Goal: Information Seeking & Learning: Check status

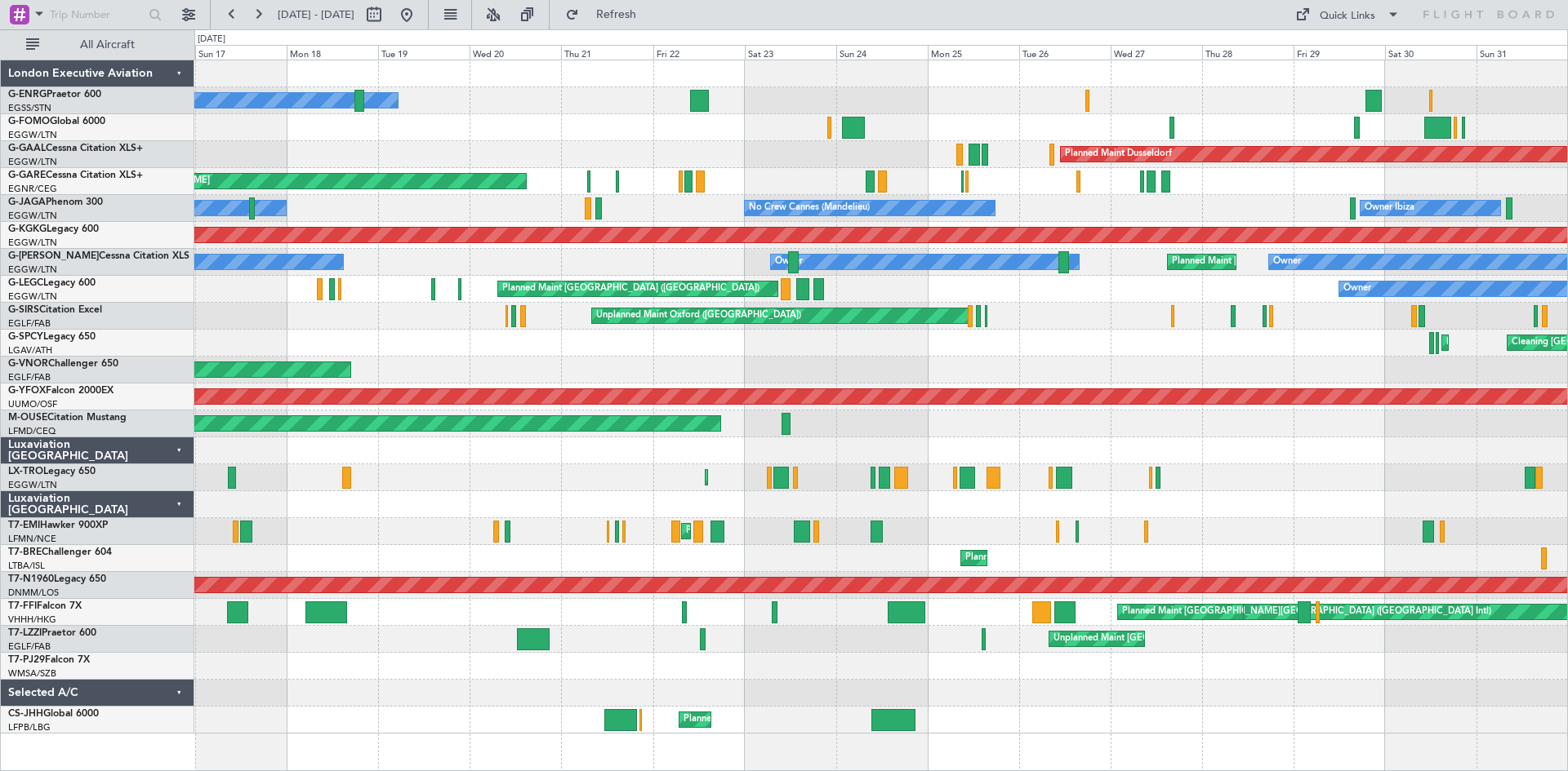
click at [227, 13] on button at bounding box center [232, 15] width 26 height 26
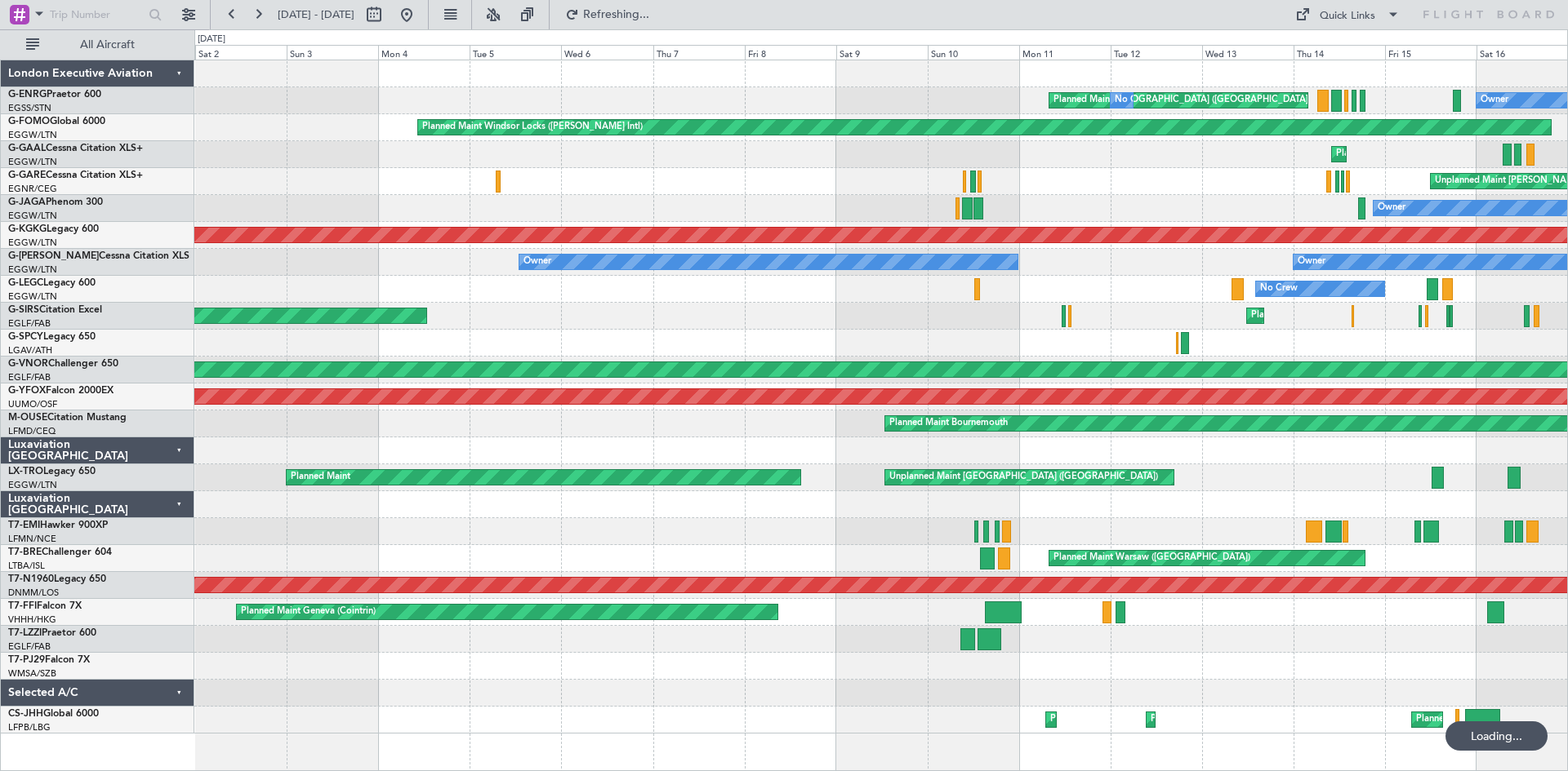
click at [227, 13] on button at bounding box center [232, 15] width 26 height 26
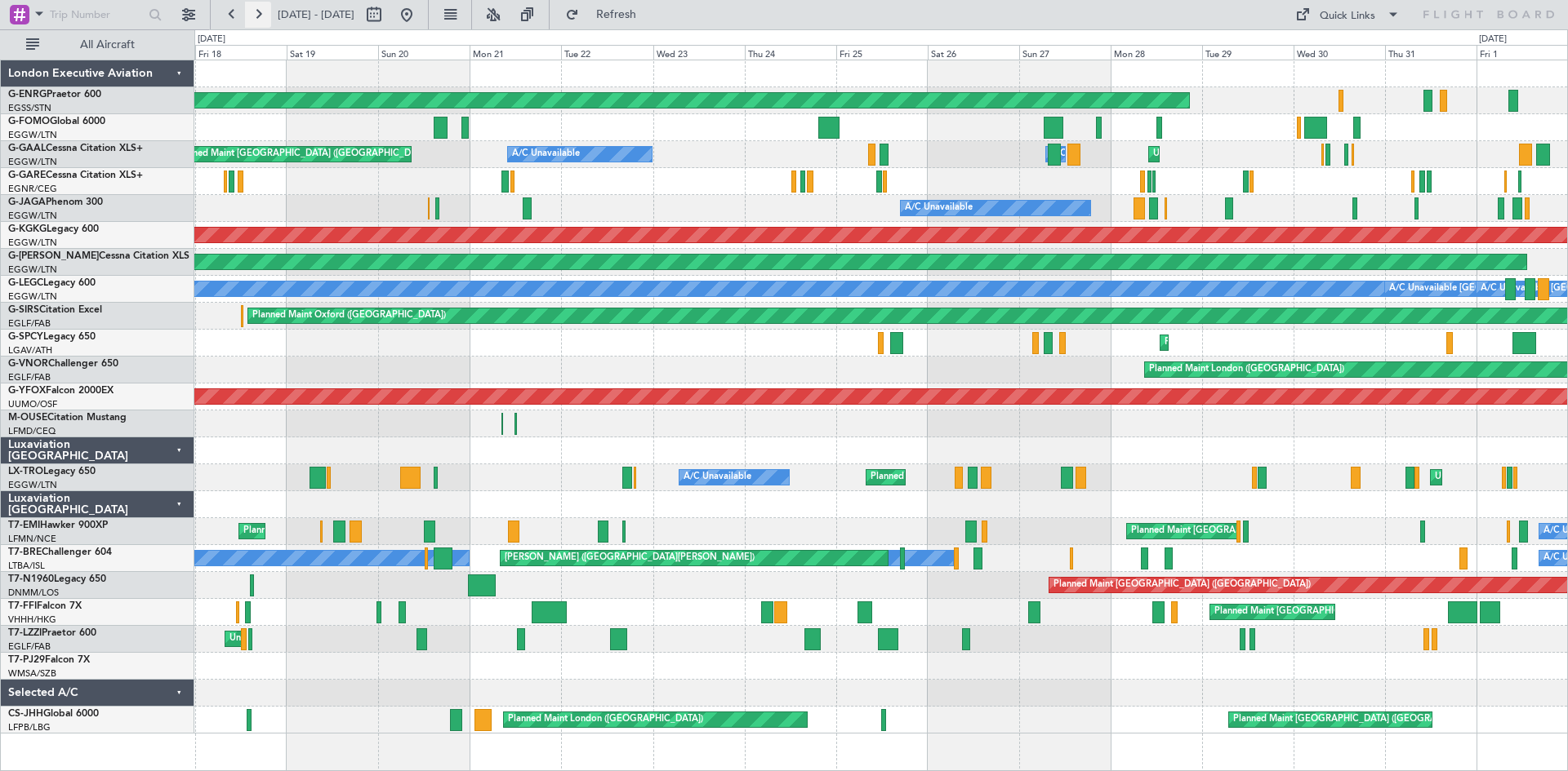
click at [257, 11] on button at bounding box center [258, 15] width 26 height 26
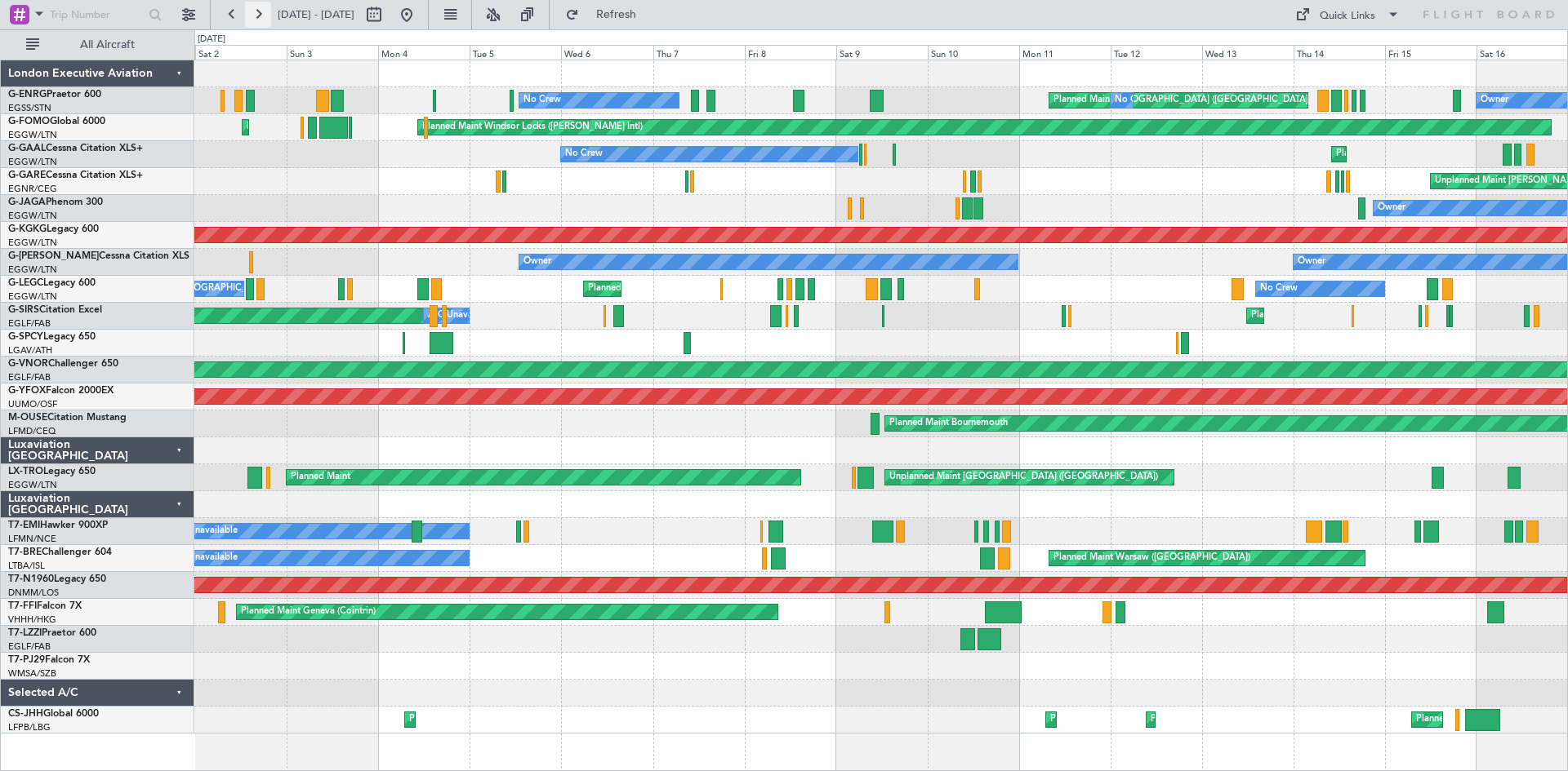
click at [256, 10] on button at bounding box center [258, 15] width 26 height 26
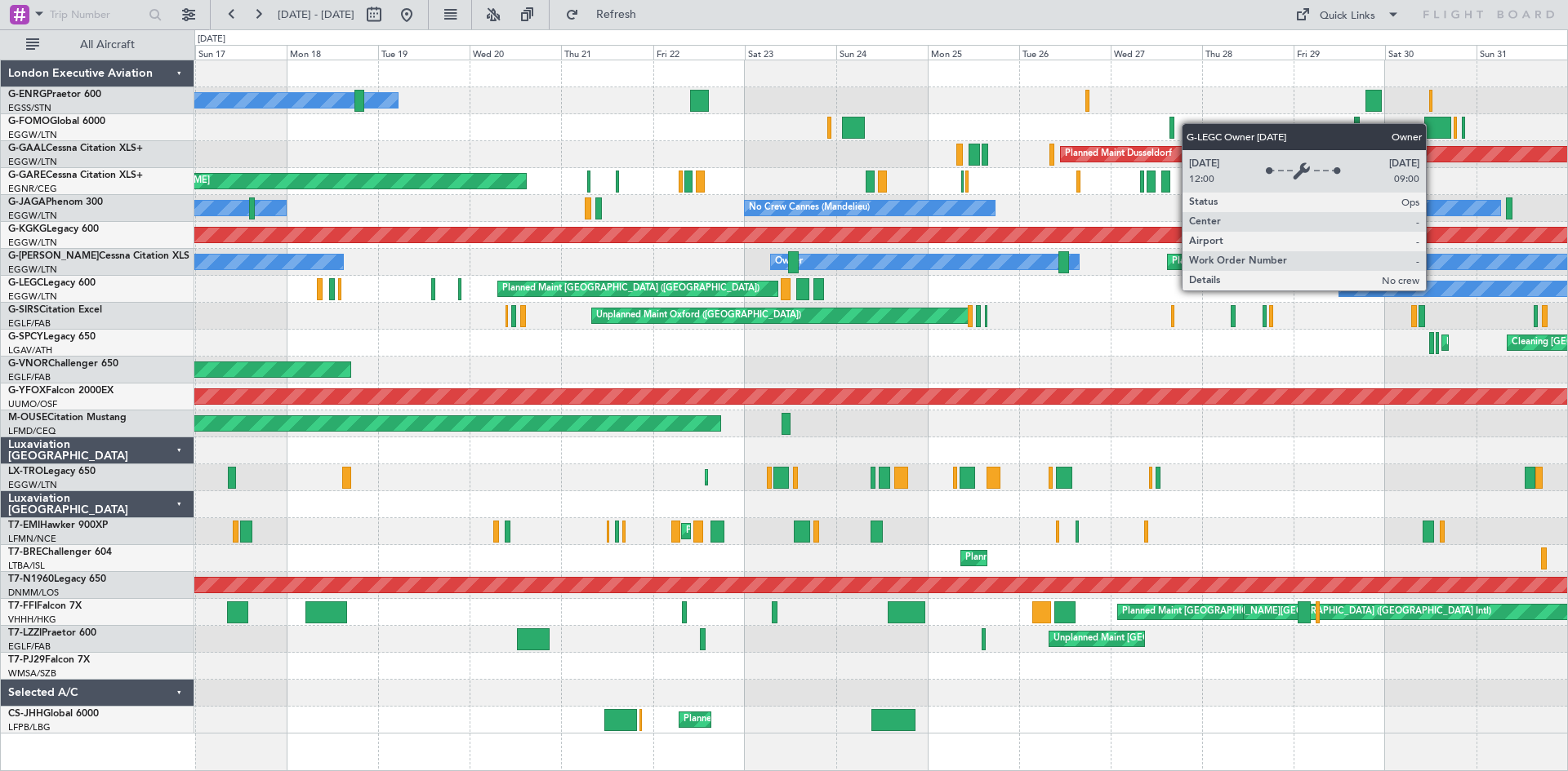
click at [1429, 288] on div "Owner" at bounding box center [1470, 288] width 262 height 15
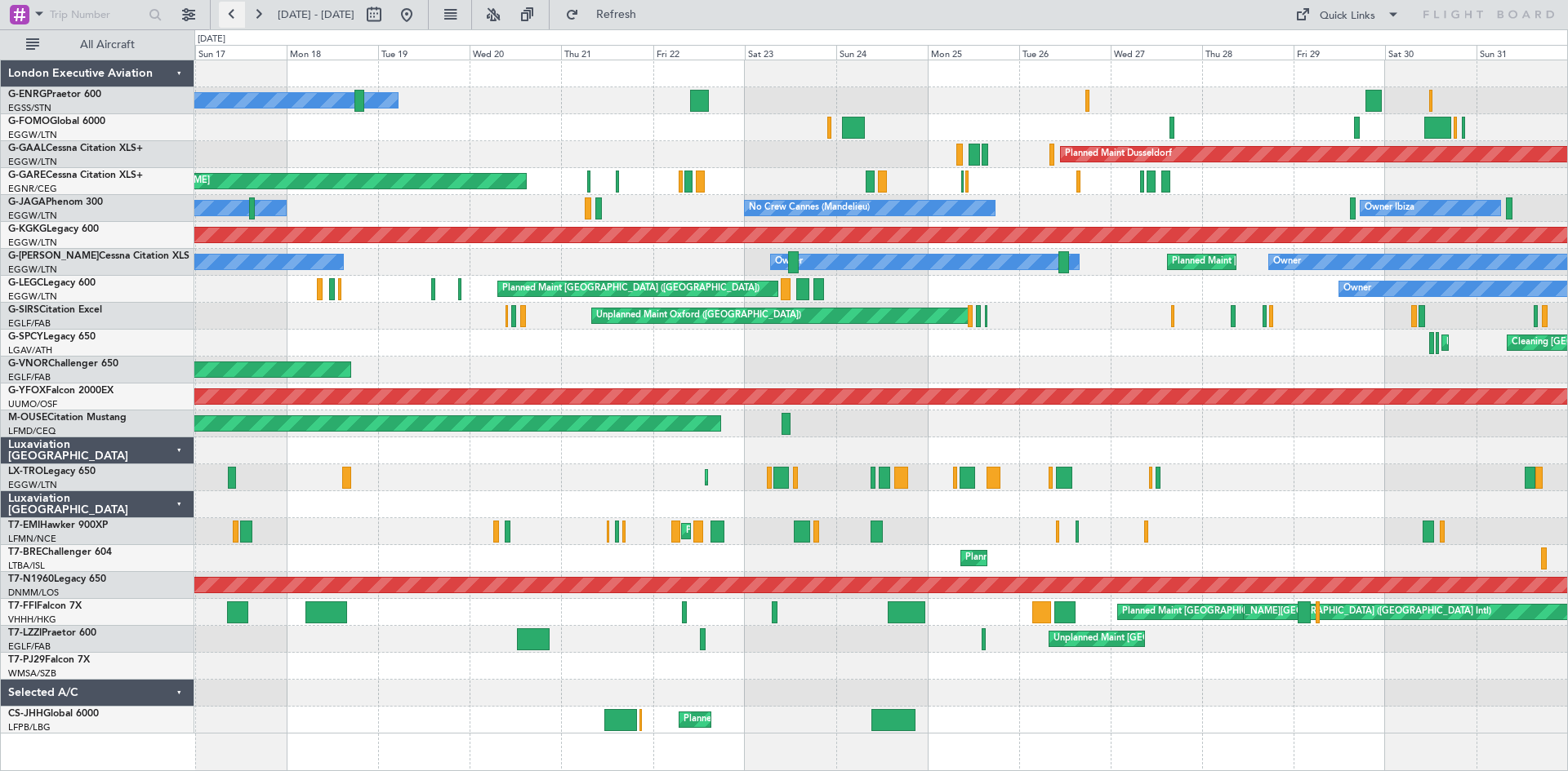
click at [232, 14] on button at bounding box center [232, 15] width 26 height 26
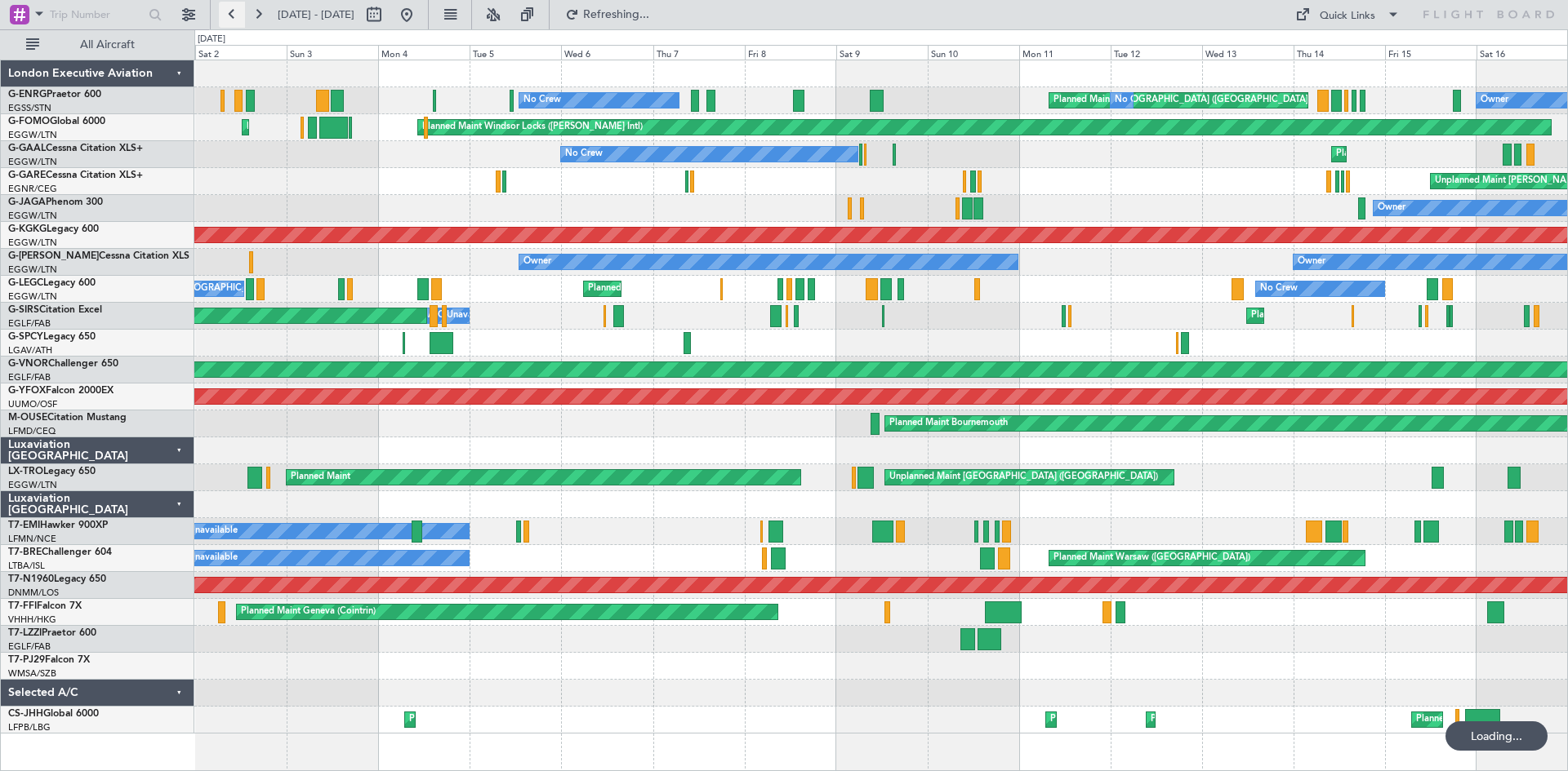
click at [232, 14] on button at bounding box center [232, 15] width 26 height 26
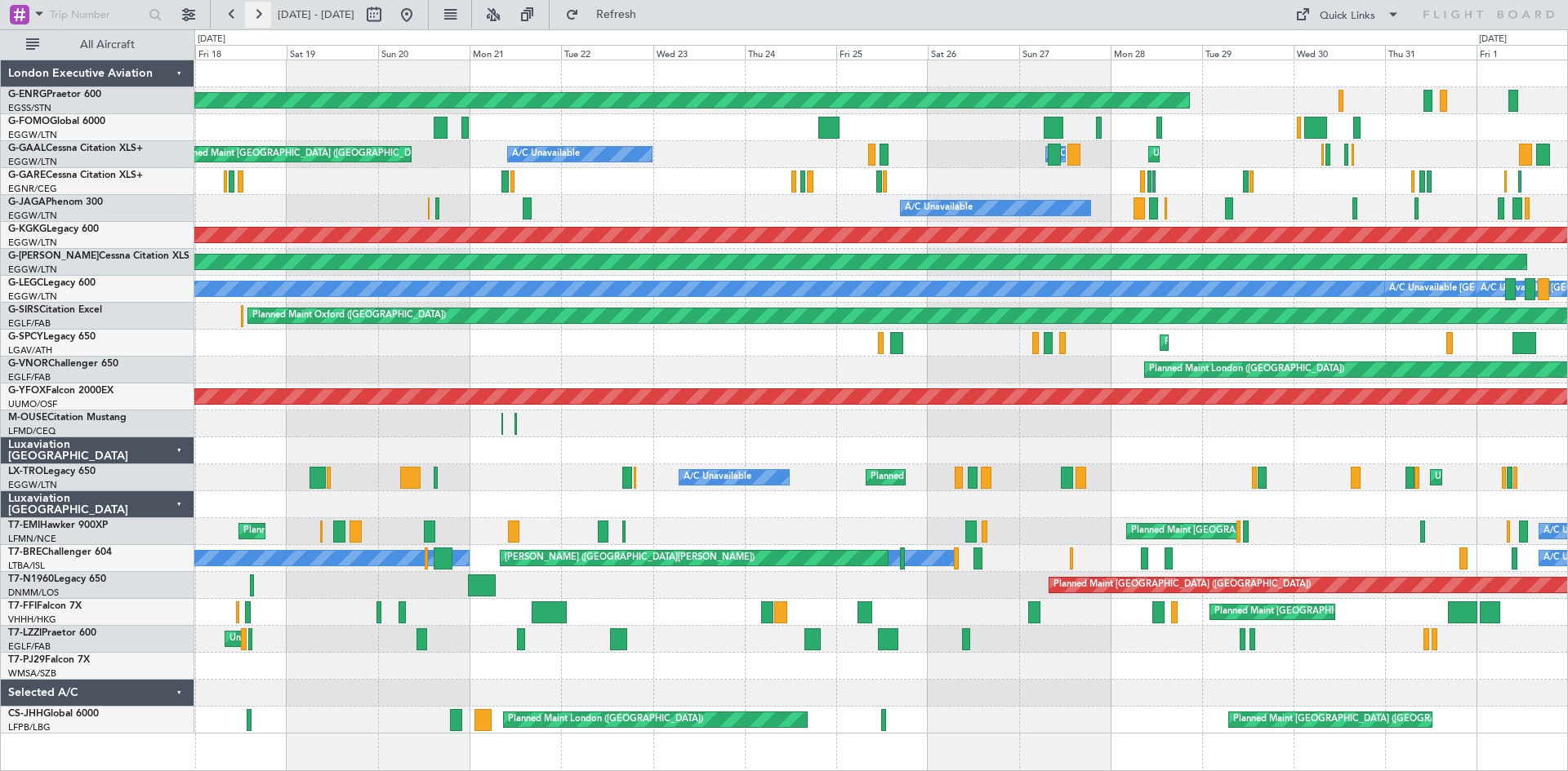
click at [262, 16] on button at bounding box center [258, 15] width 26 height 26
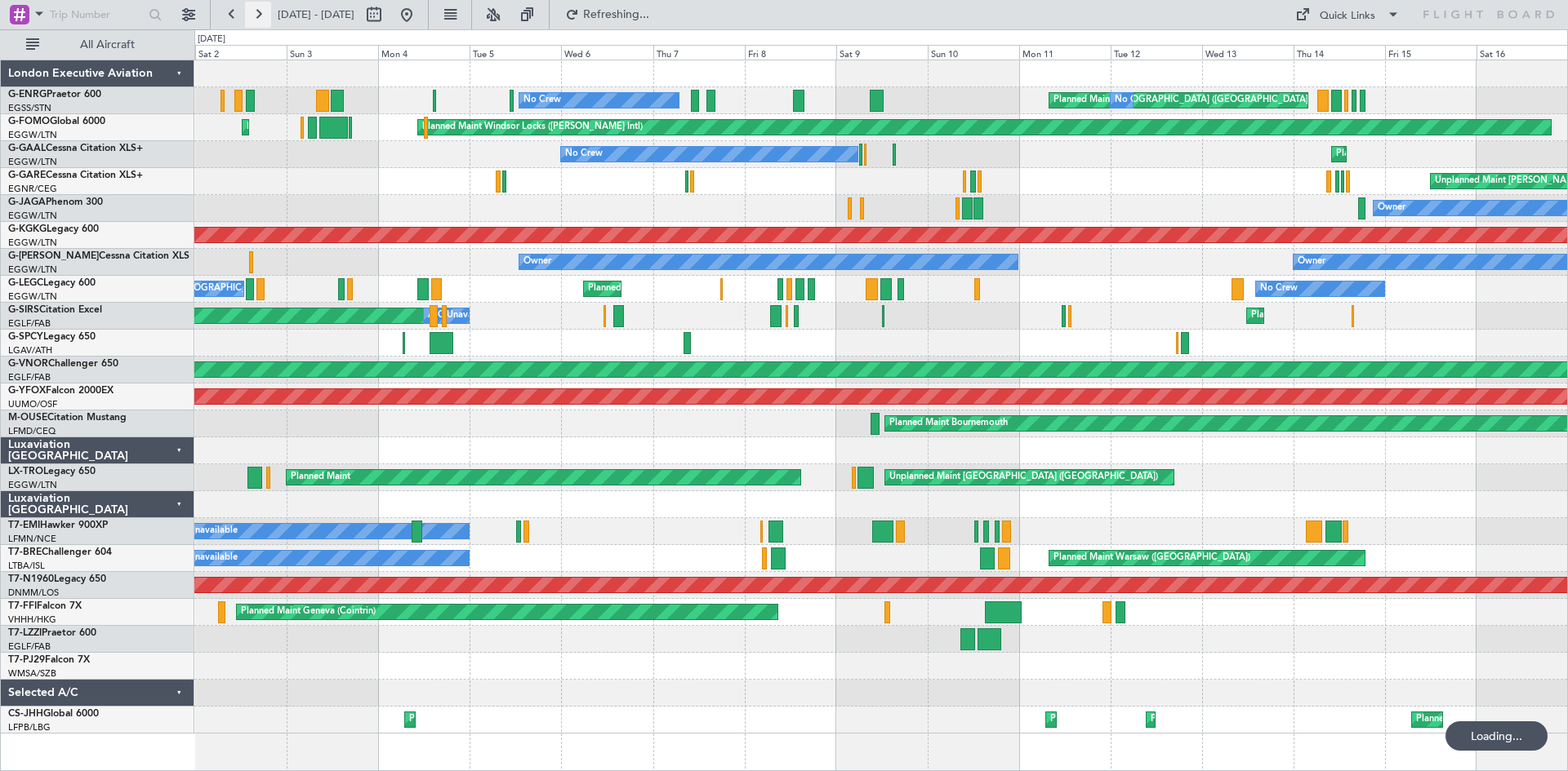
click at [262, 16] on button at bounding box center [258, 15] width 26 height 26
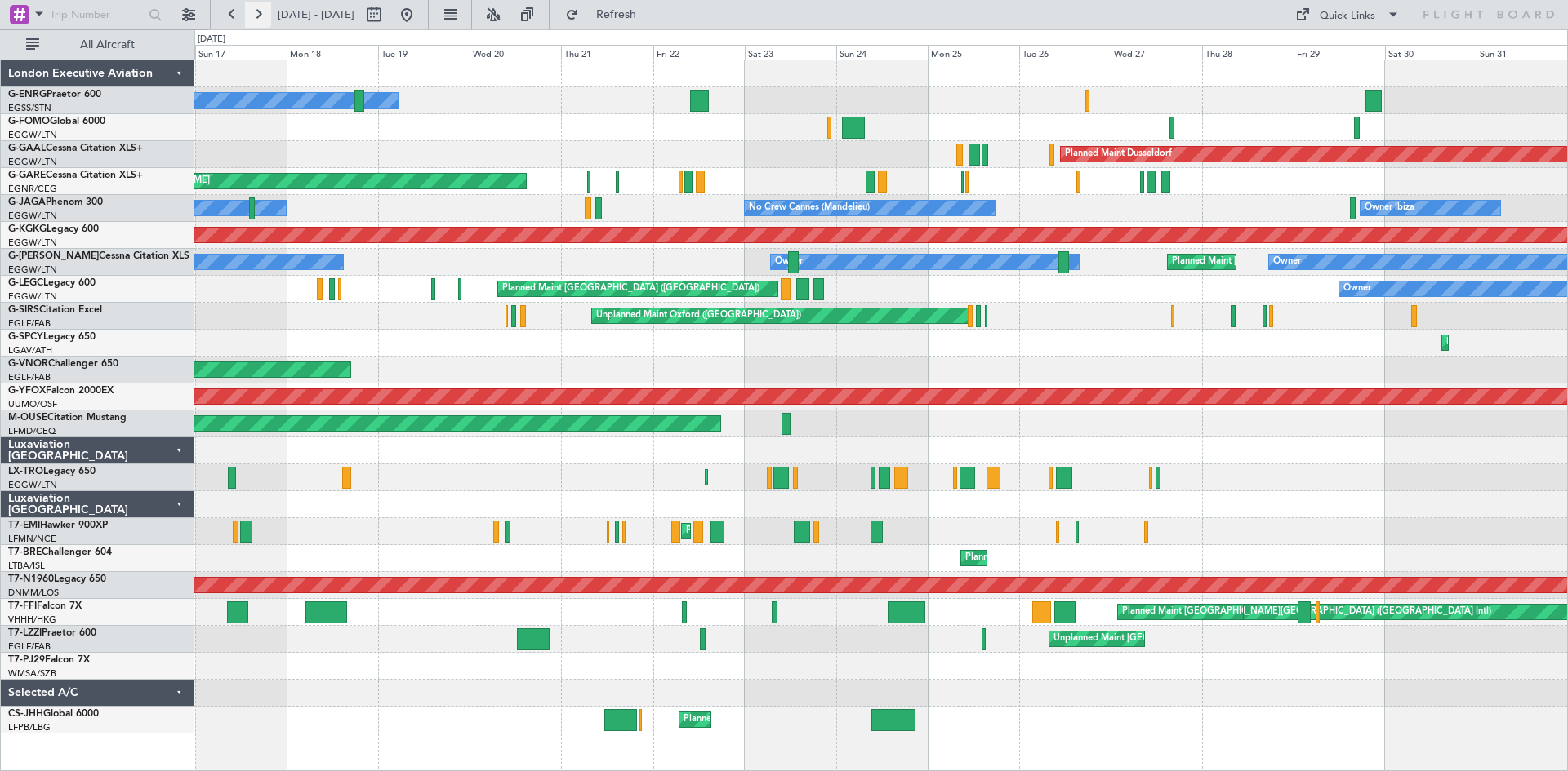
click at [262, 16] on button at bounding box center [258, 15] width 26 height 26
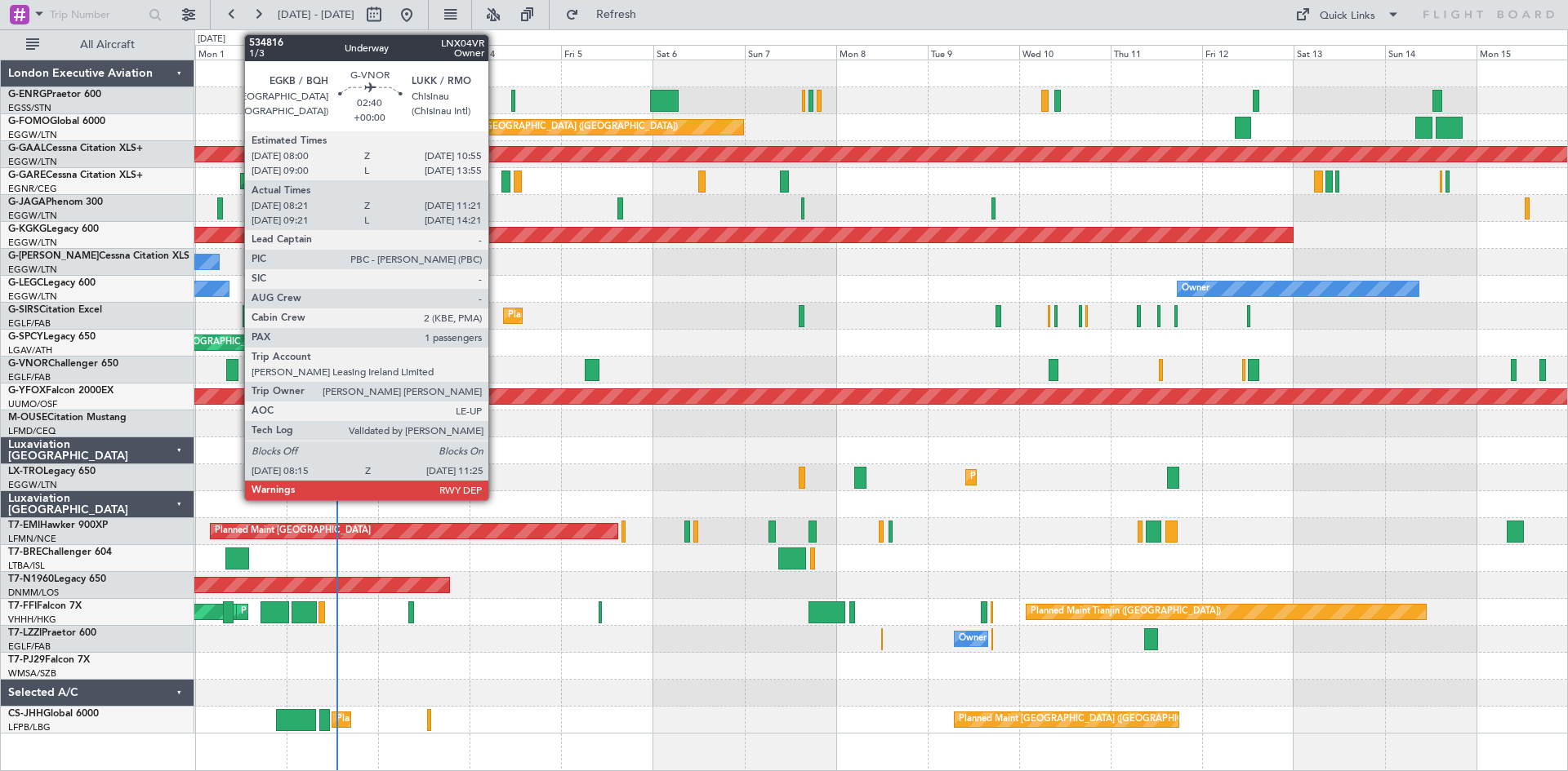
click at [236, 375] on div at bounding box center [232, 370] width 12 height 22
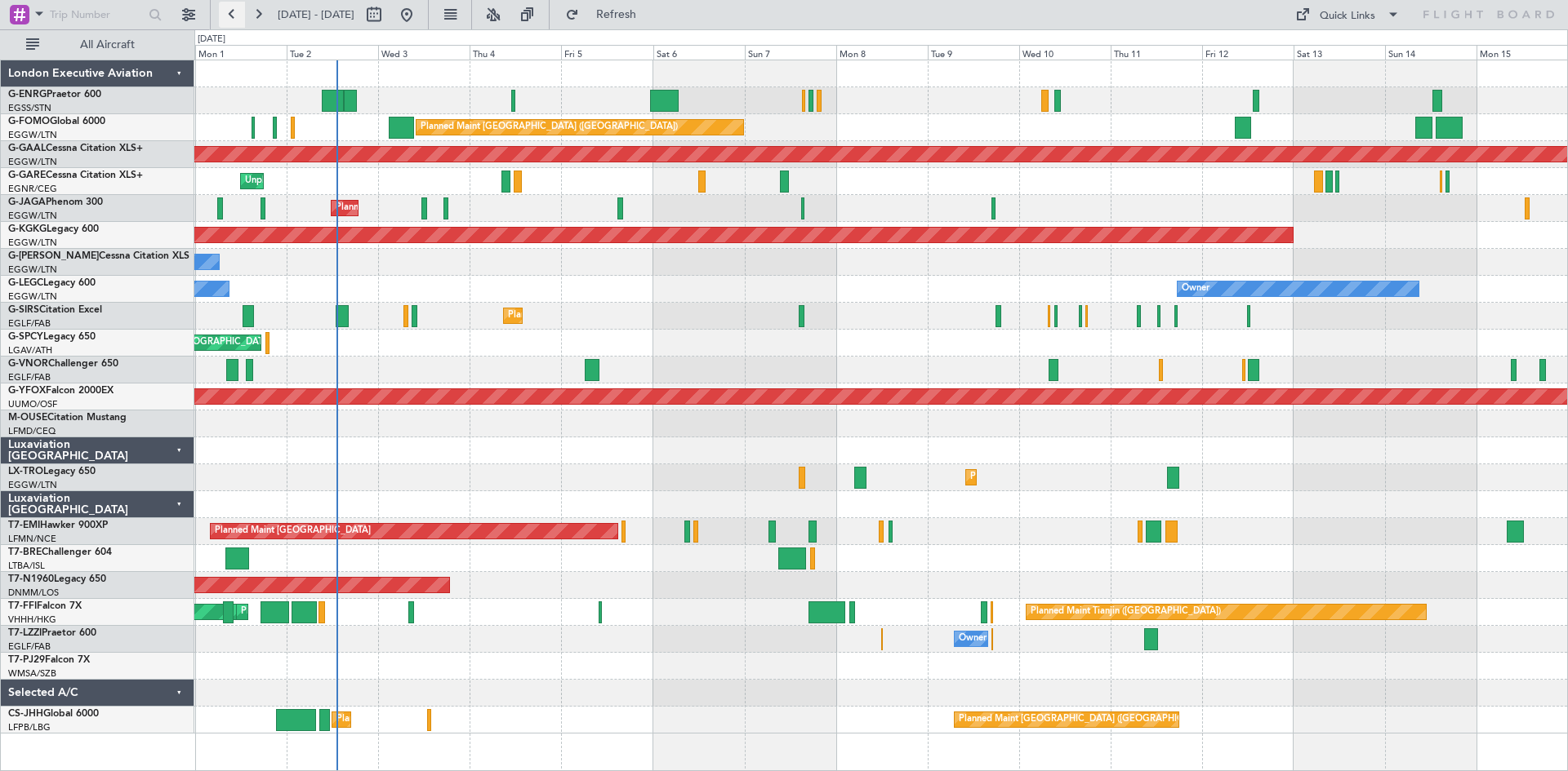
click at [233, 9] on button at bounding box center [232, 15] width 26 height 26
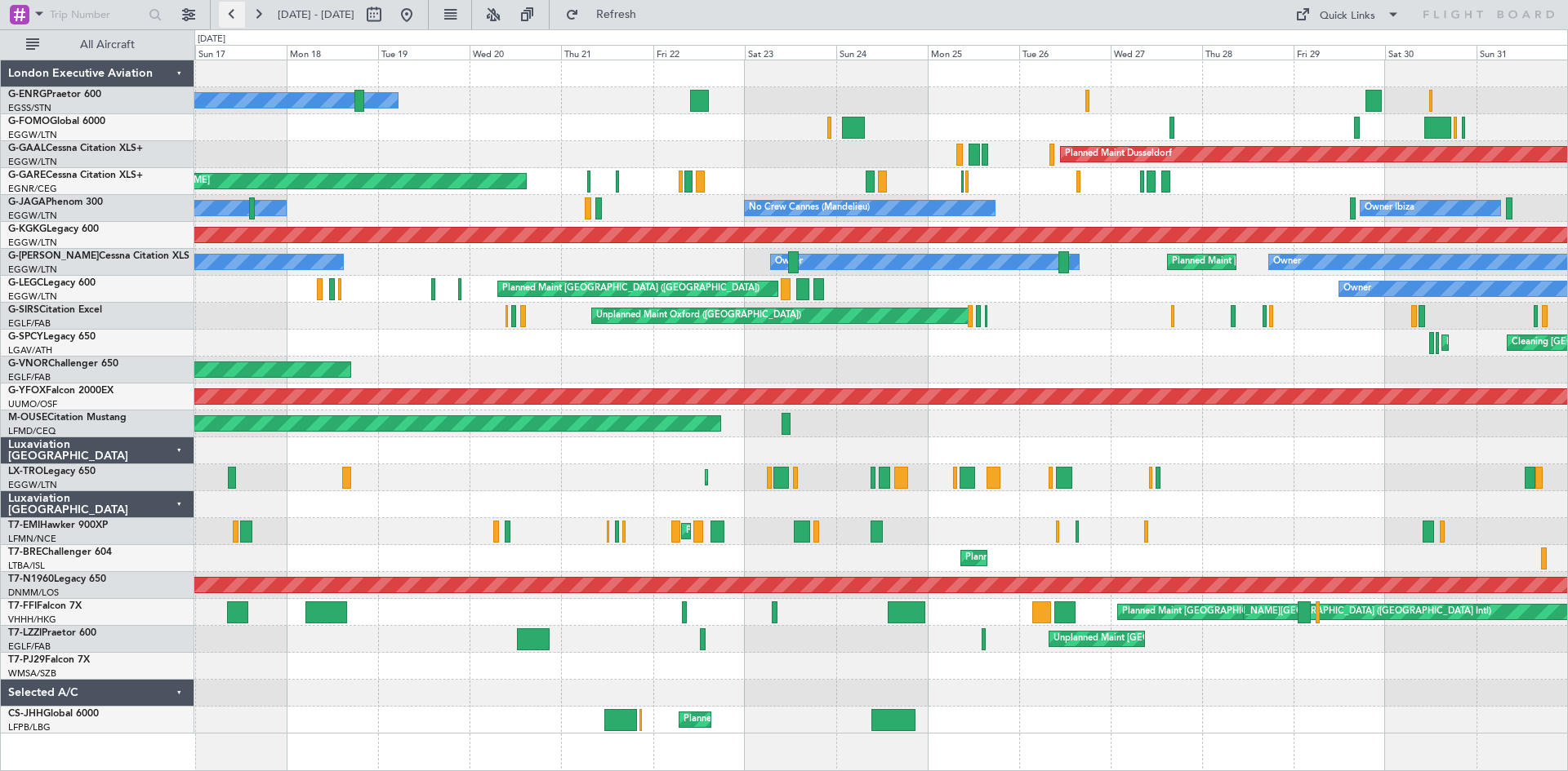
click at [228, 12] on button at bounding box center [232, 15] width 26 height 26
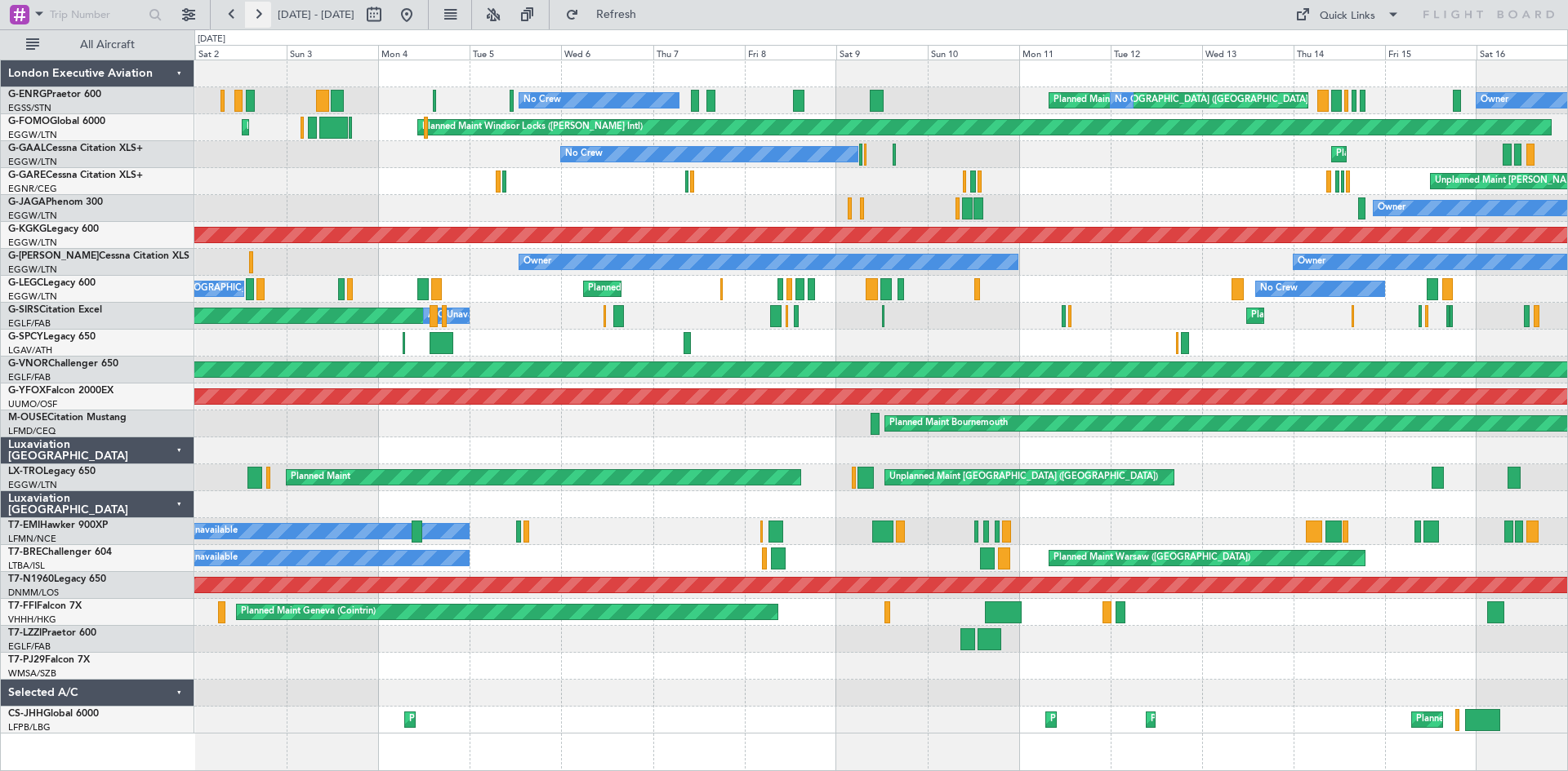
click at [255, 12] on button at bounding box center [258, 15] width 26 height 26
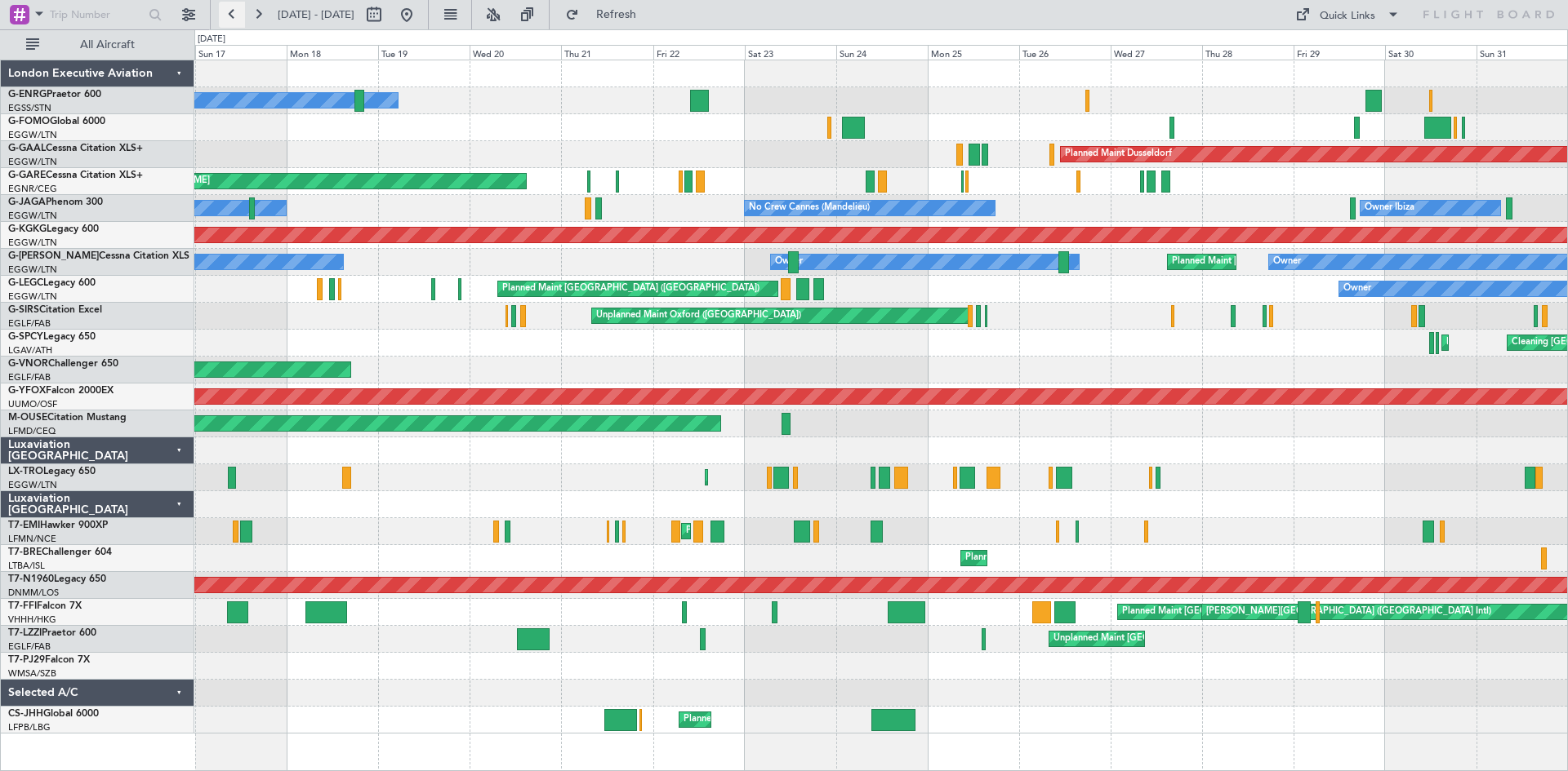
click at [229, 14] on button at bounding box center [232, 15] width 26 height 26
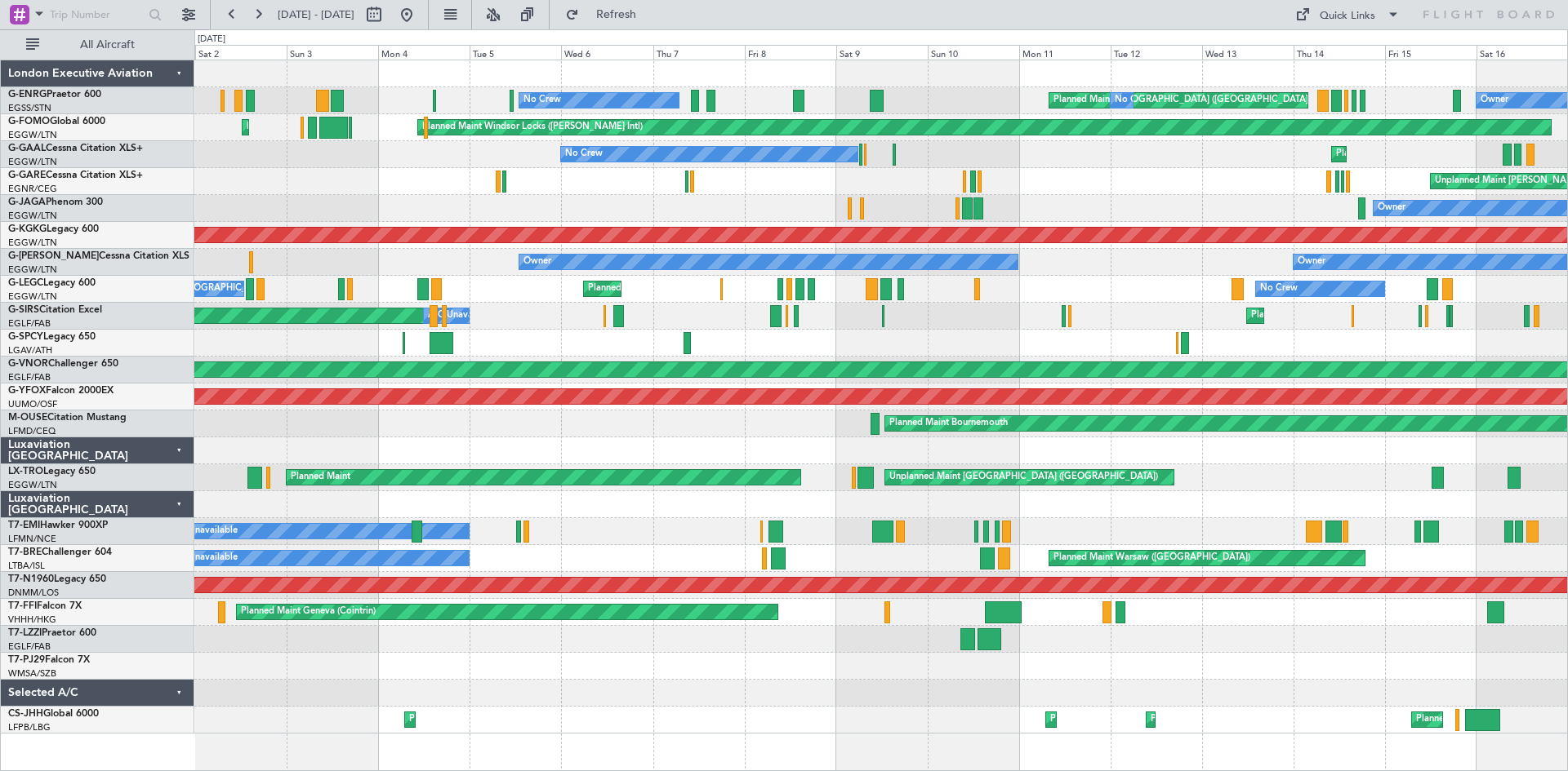
click at [1545, 336] on div at bounding box center [881, 343] width 1373 height 27
click at [694, 339] on div at bounding box center [881, 343] width 1373 height 27
drag, startPoint x: 225, startPoint y: 11, endPoint x: 236, endPoint y: 20, distance: 14.2
click at [225, 11] on button at bounding box center [232, 15] width 26 height 26
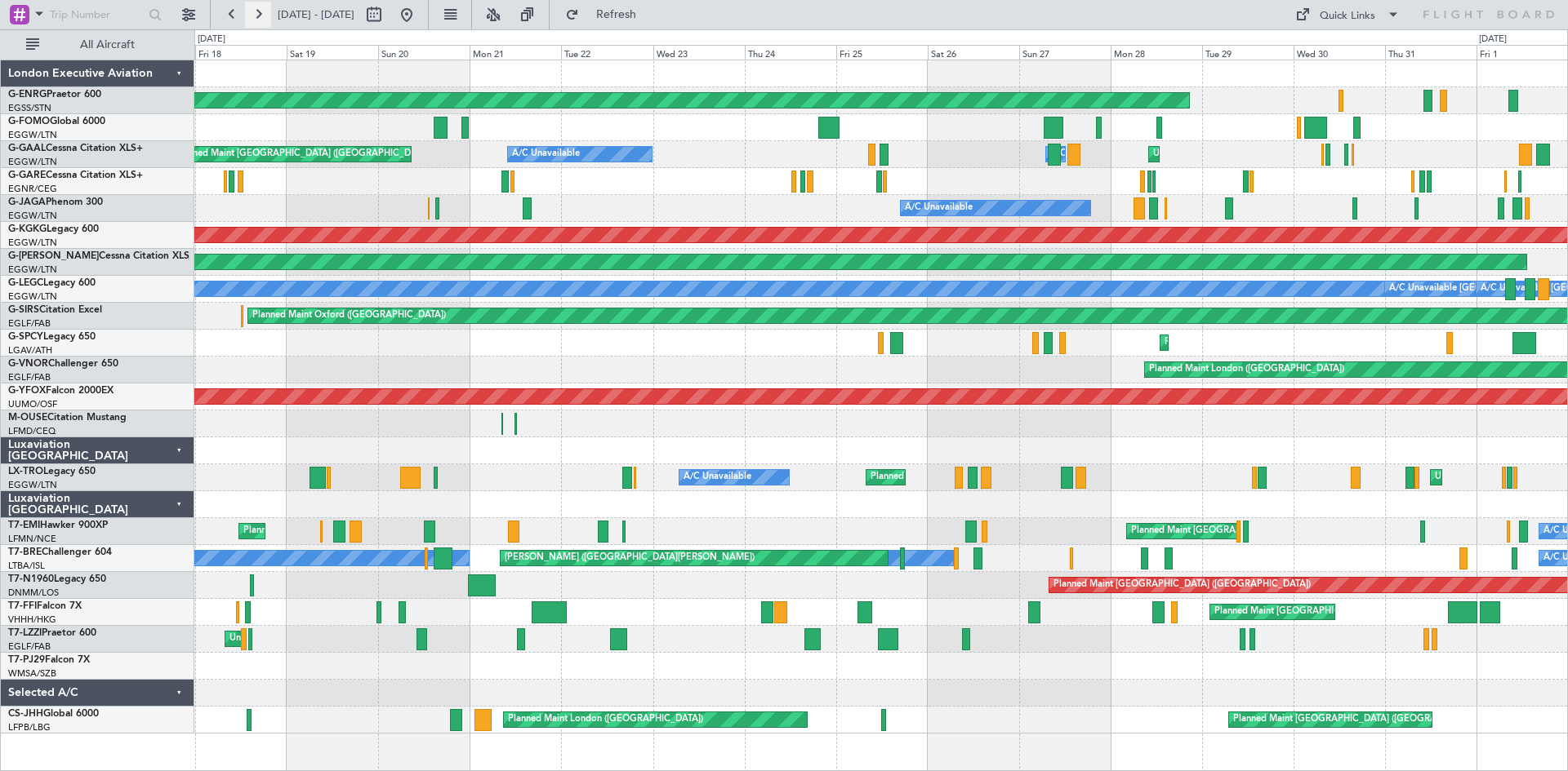
click at [262, 11] on button at bounding box center [258, 15] width 26 height 26
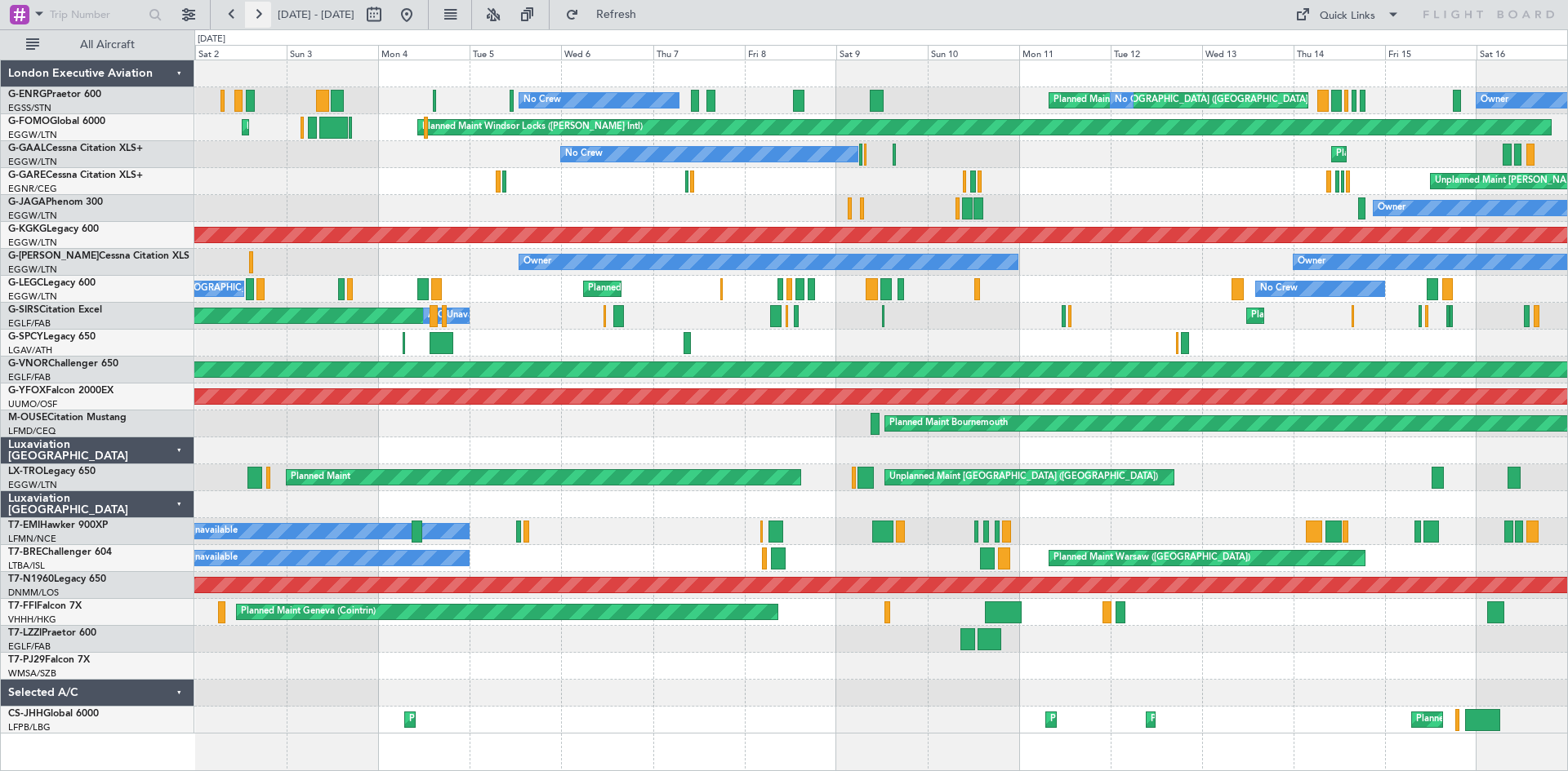
click at [262, 15] on button at bounding box center [258, 15] width 26 height 26
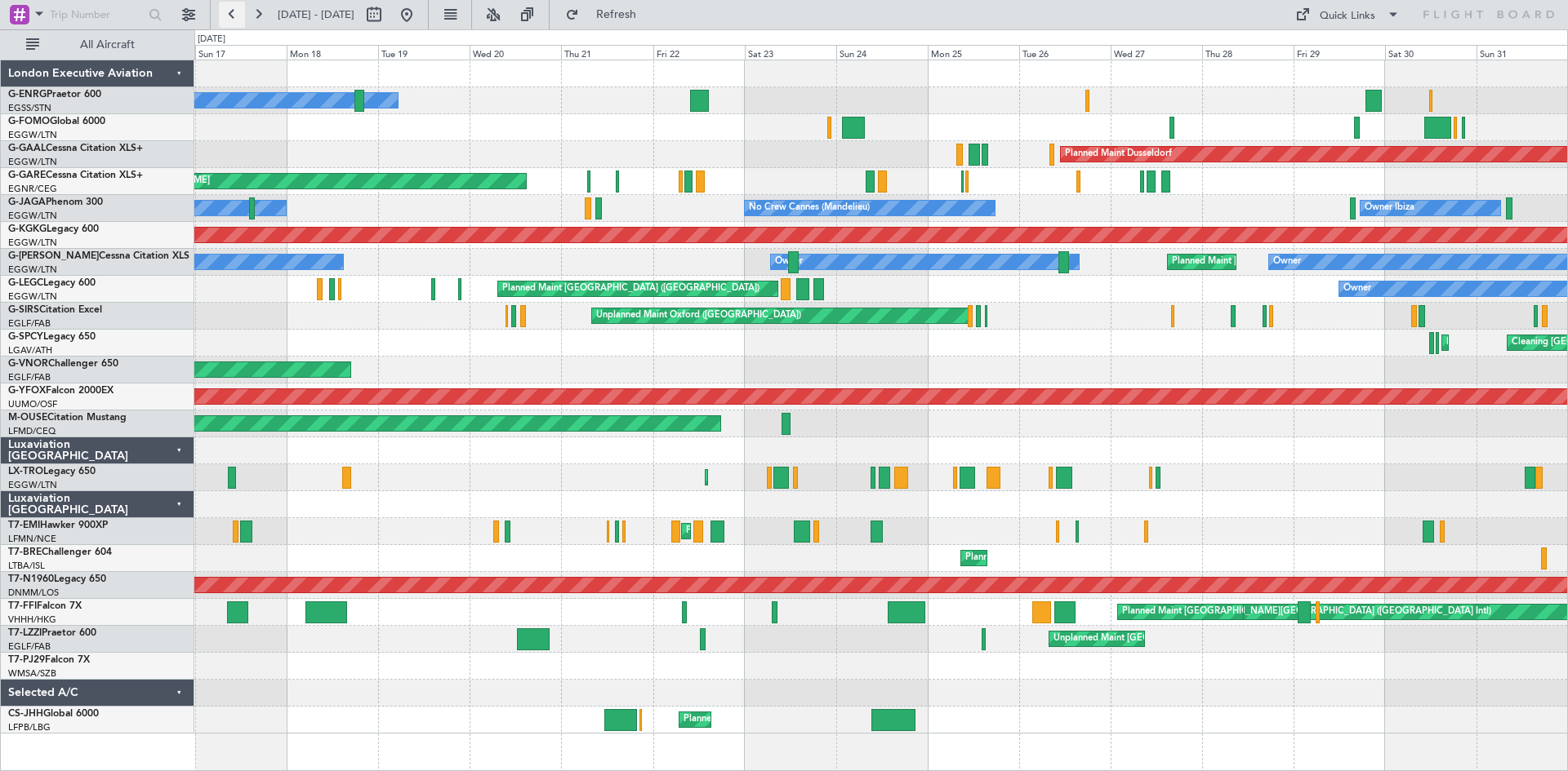
click at [221, 16] on button at bounding box center [232, 15] width 26 height 26
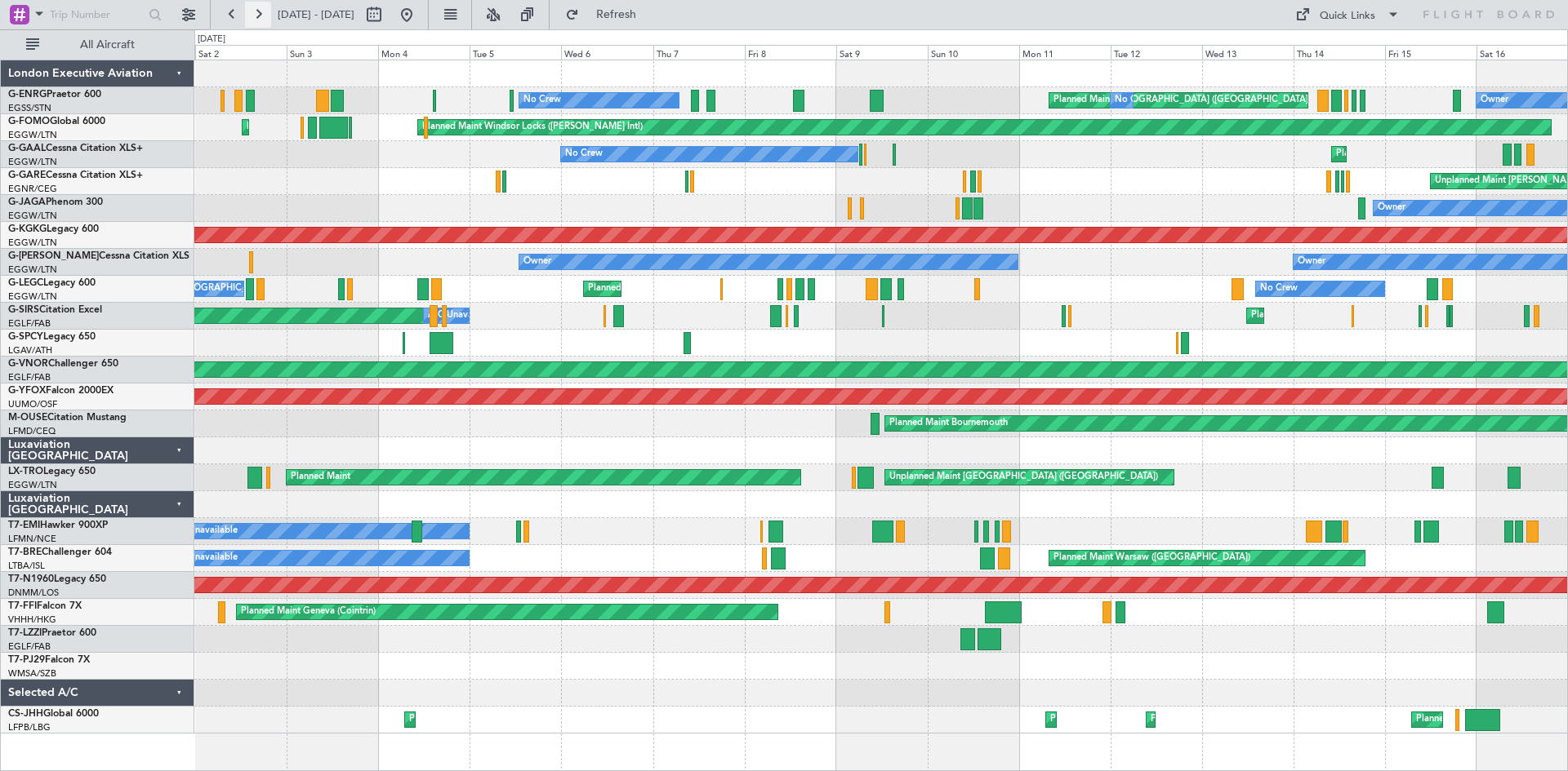
click at [262, 7] on button at bounding box center [258, 15] width 26 height 26
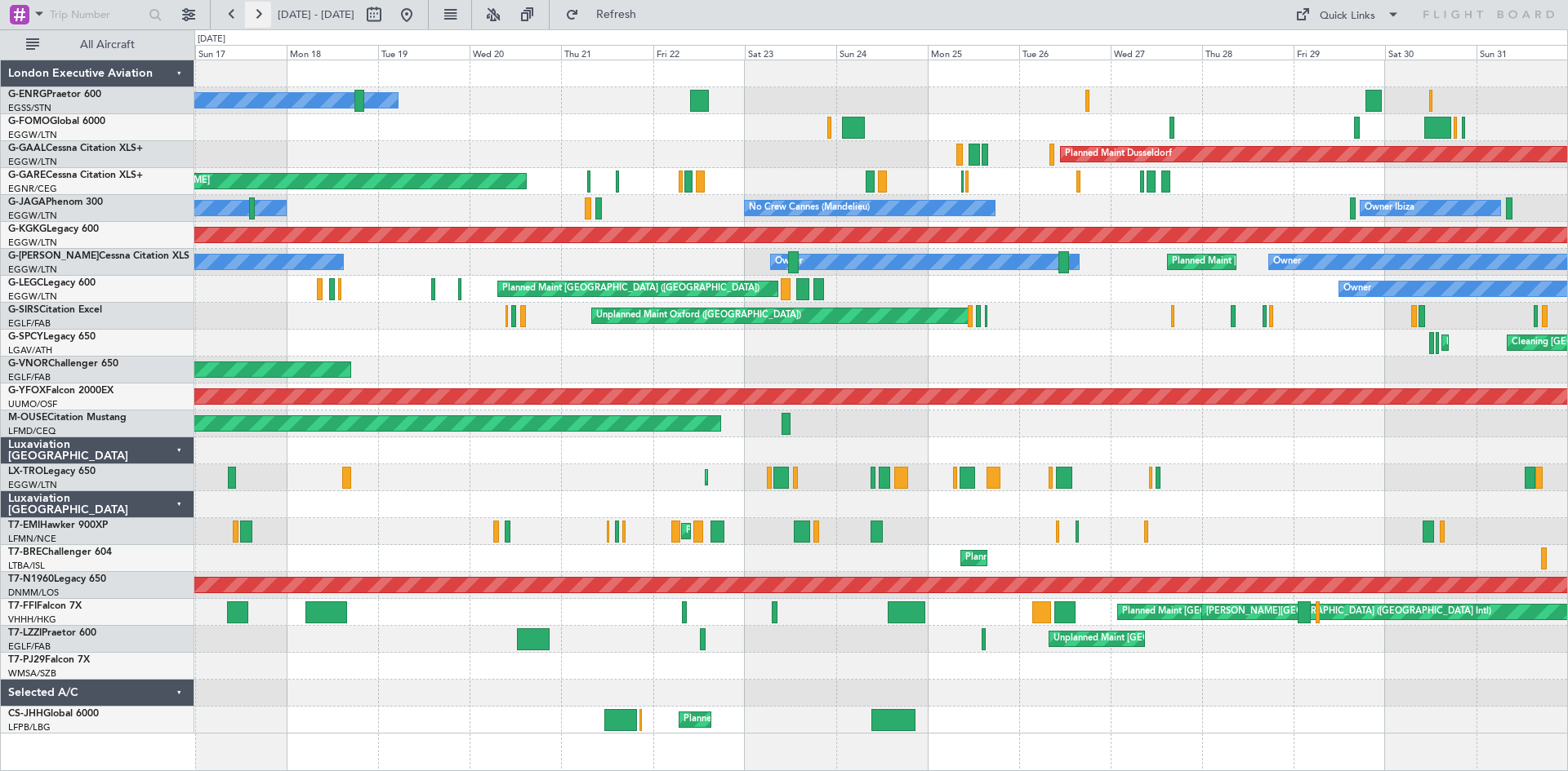
click at [257, 18] on button at bounding box center [258, 15] width 26 height 26
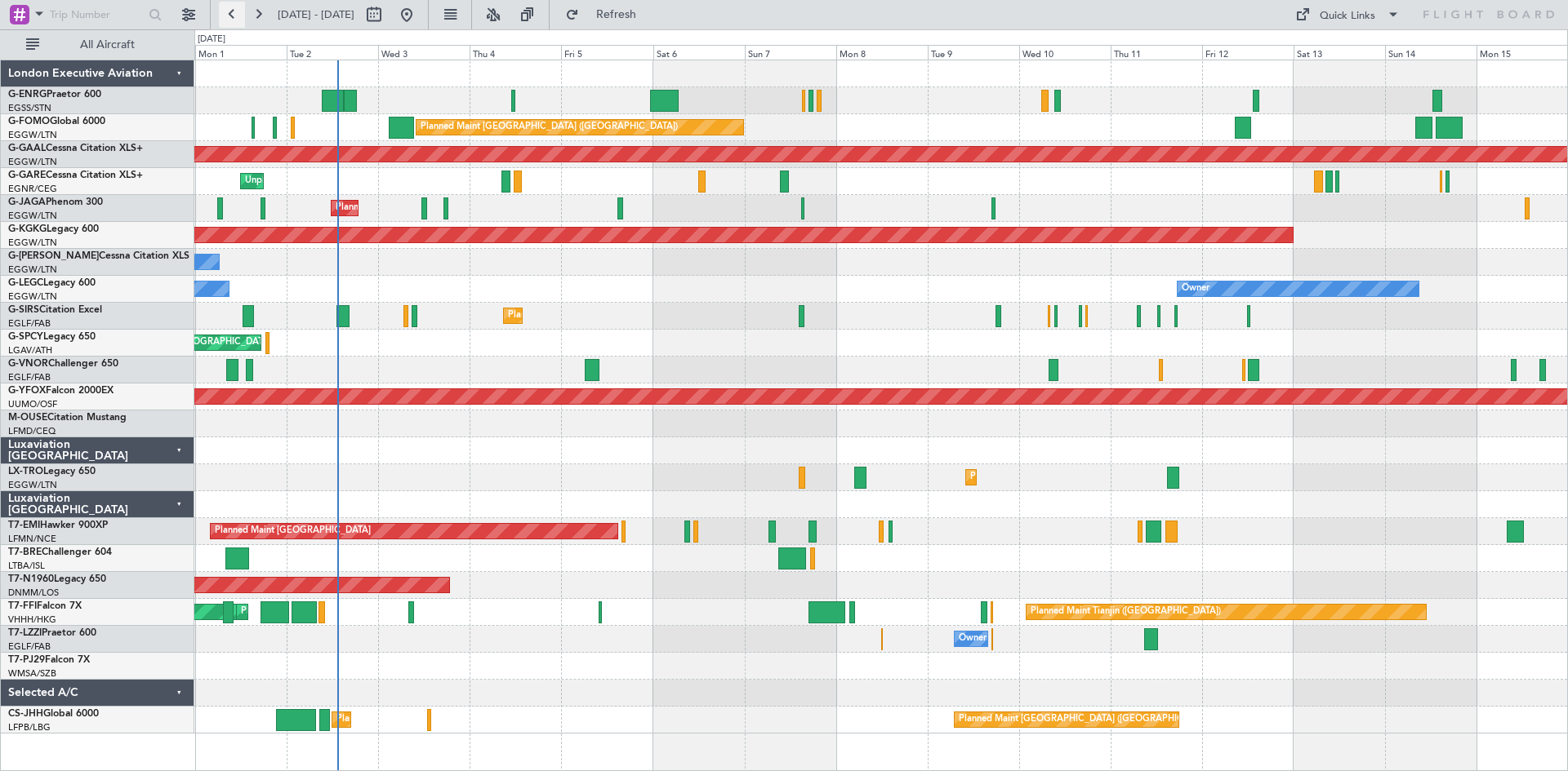
click at [231, 21] on button at bounding box center [232, 15] width 26 height 26
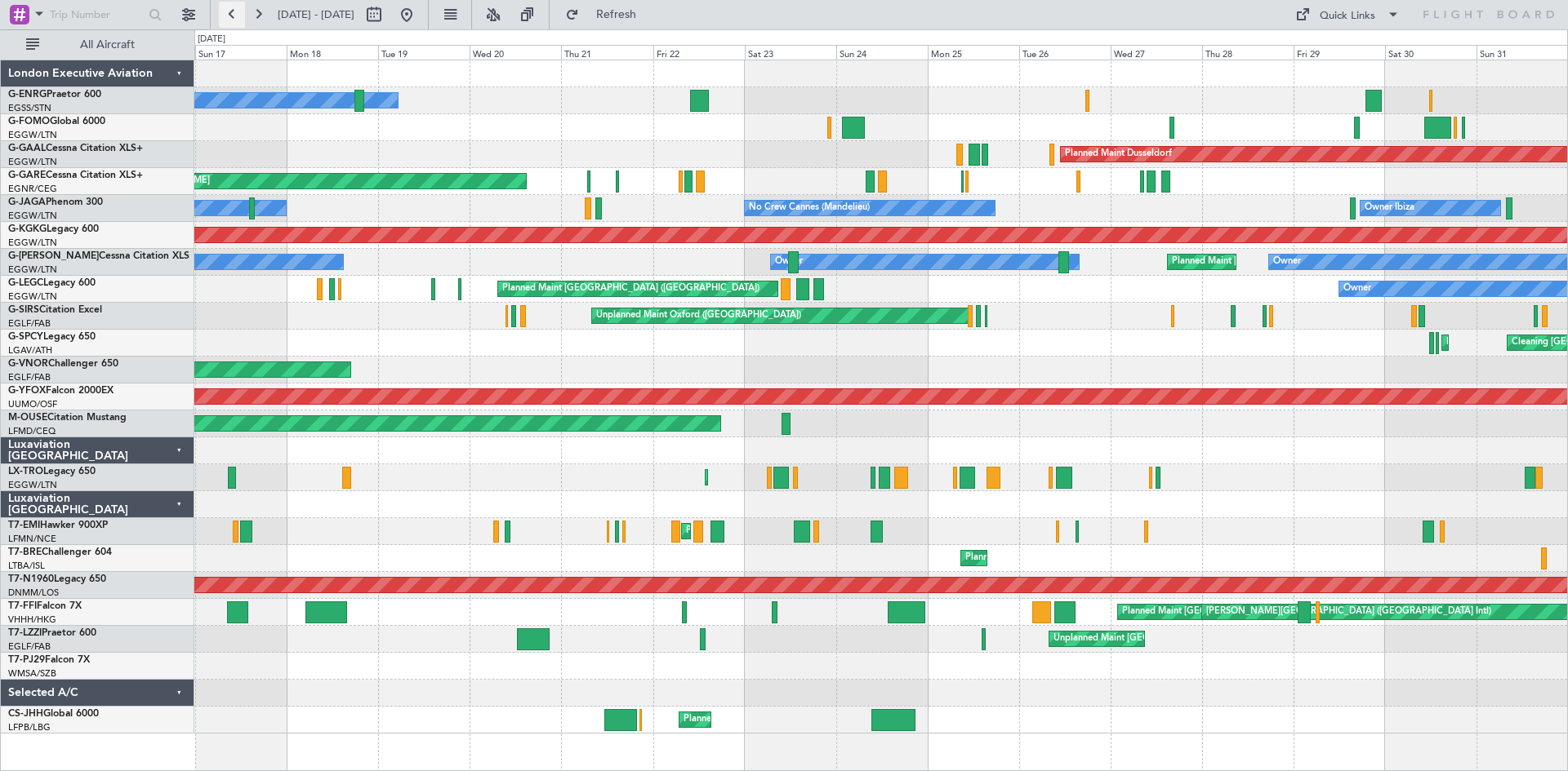
click at [225, 11] on button at bounding box center [232, 15] width 26 height 26
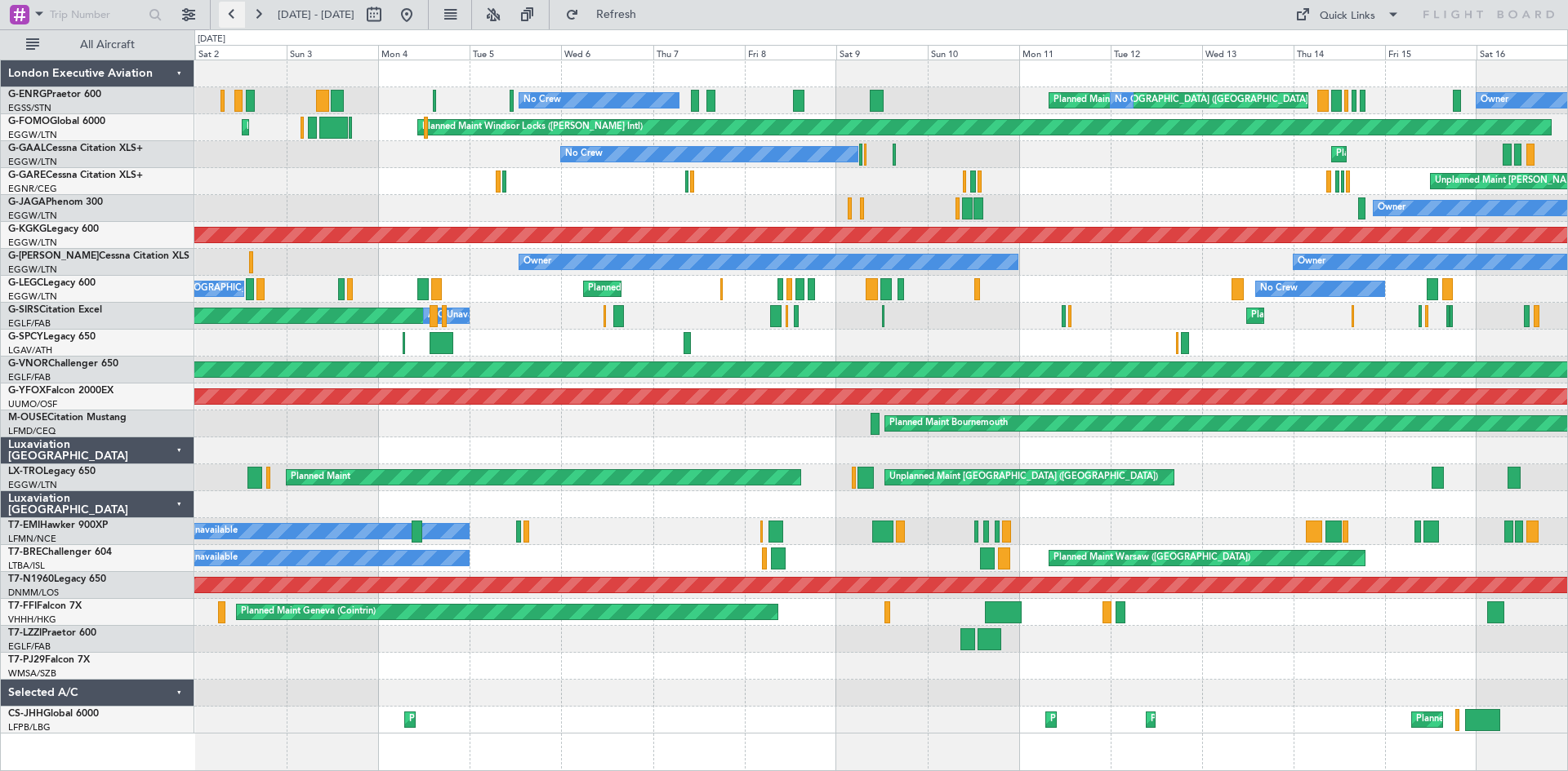
click at [229, 16] on button at bounding box center [232, 15] width 26 height 26
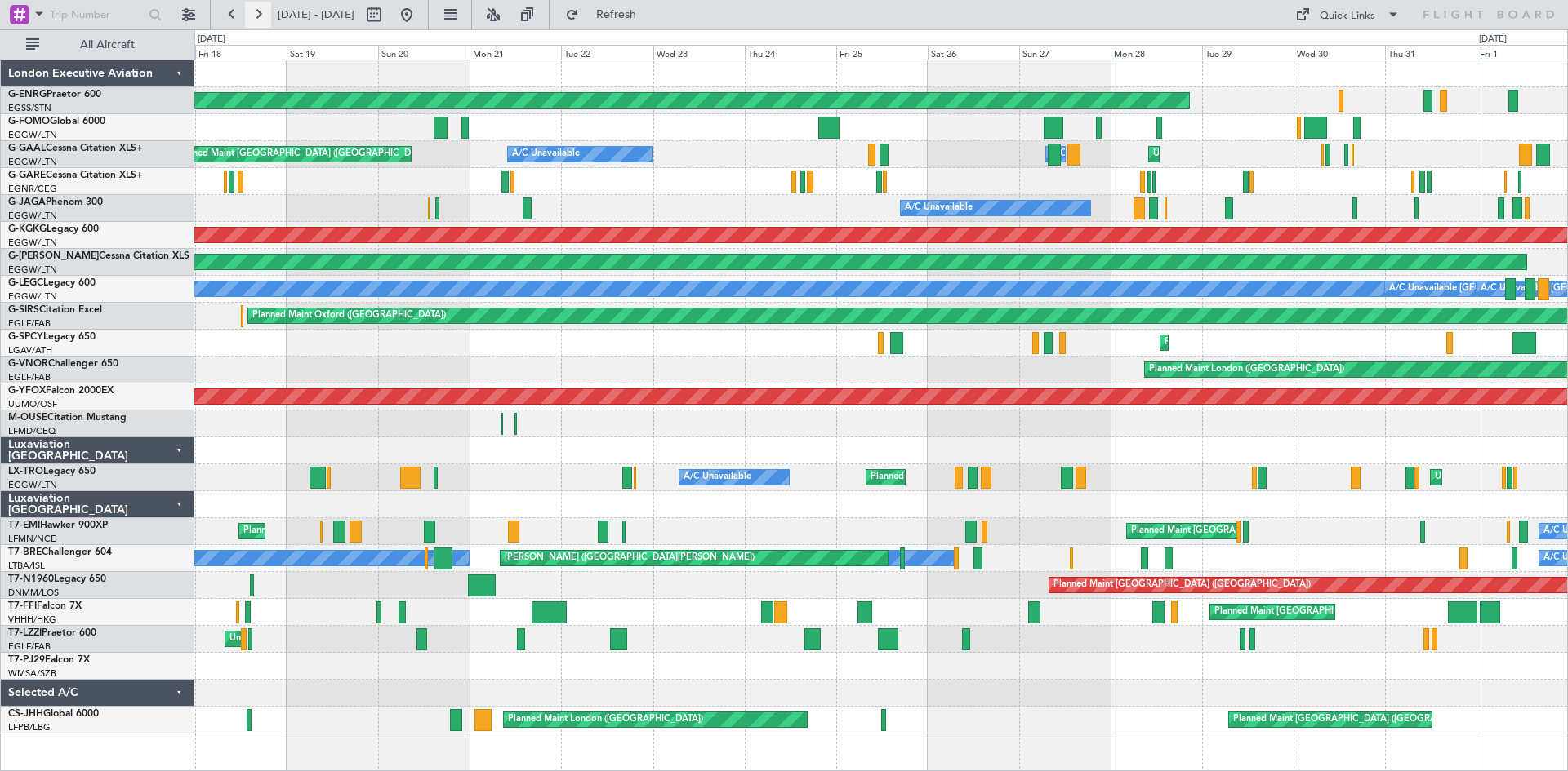
click at [262, 16] on button at bounding box center [258, 15] width 26 height 26
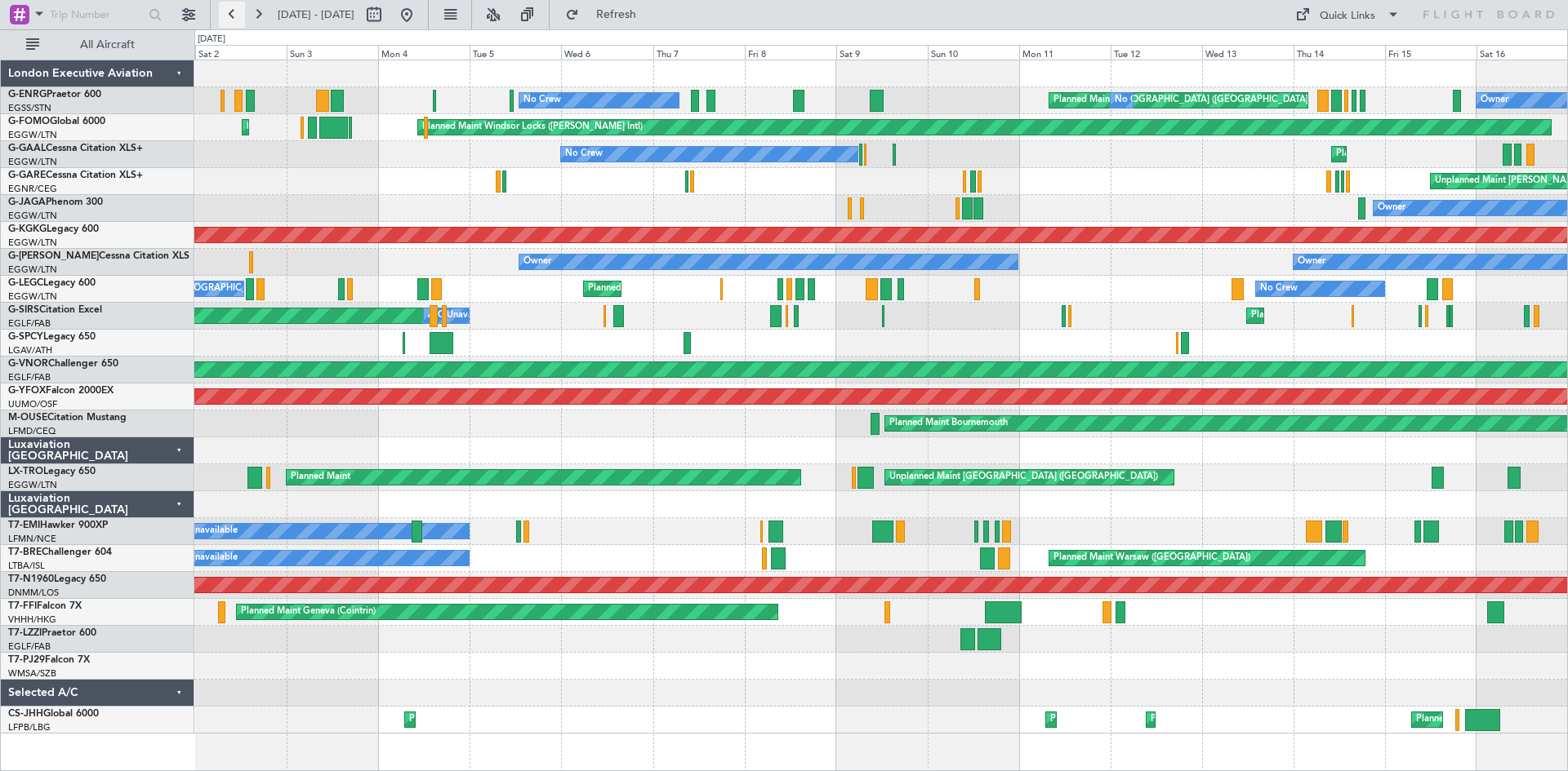
click at [231, 17] on button at bounding box center [232, 15] width 26 height 26
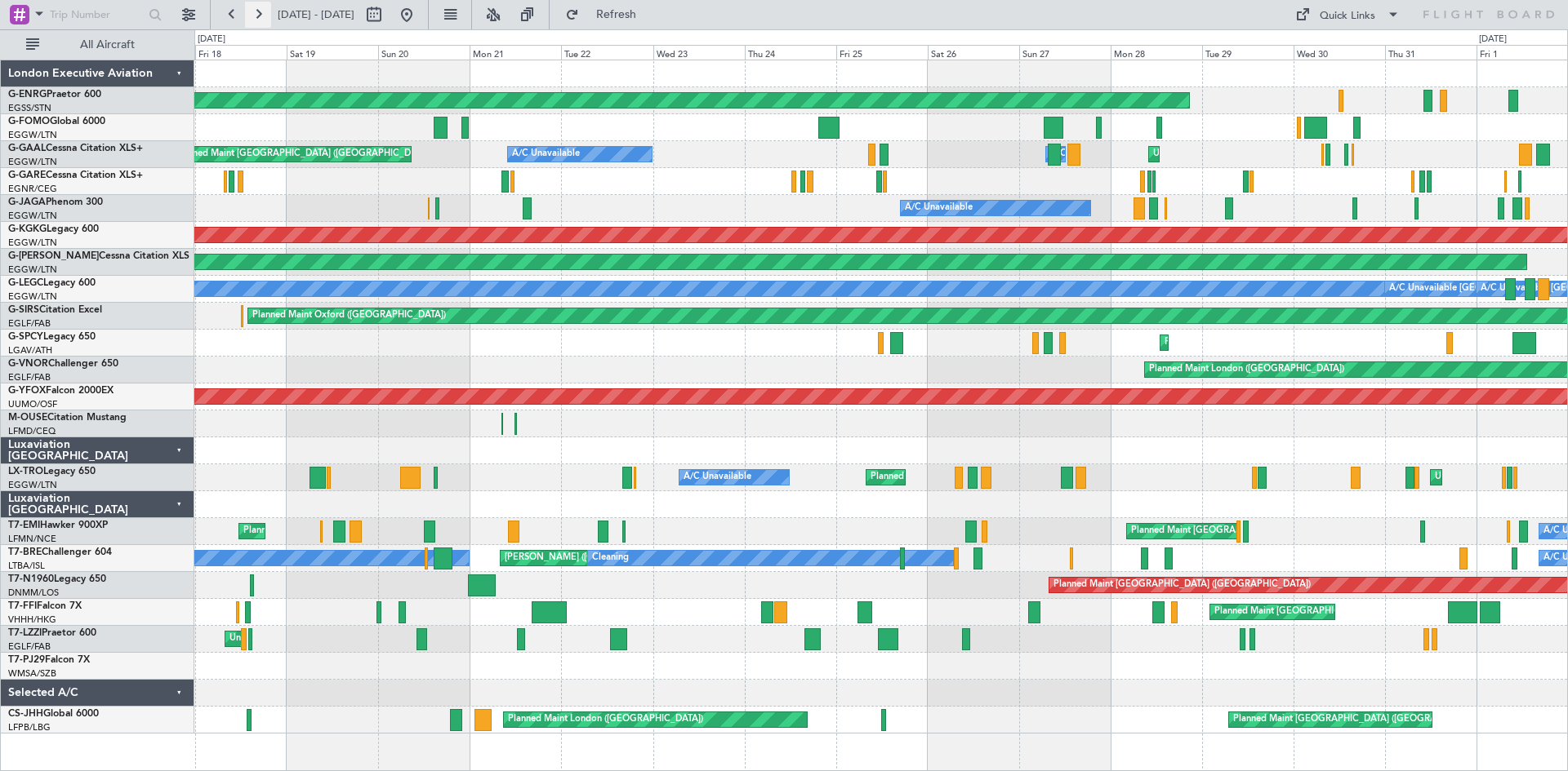
click at [262, 21] on button at bounding box center [258, 15] width 26 height 26
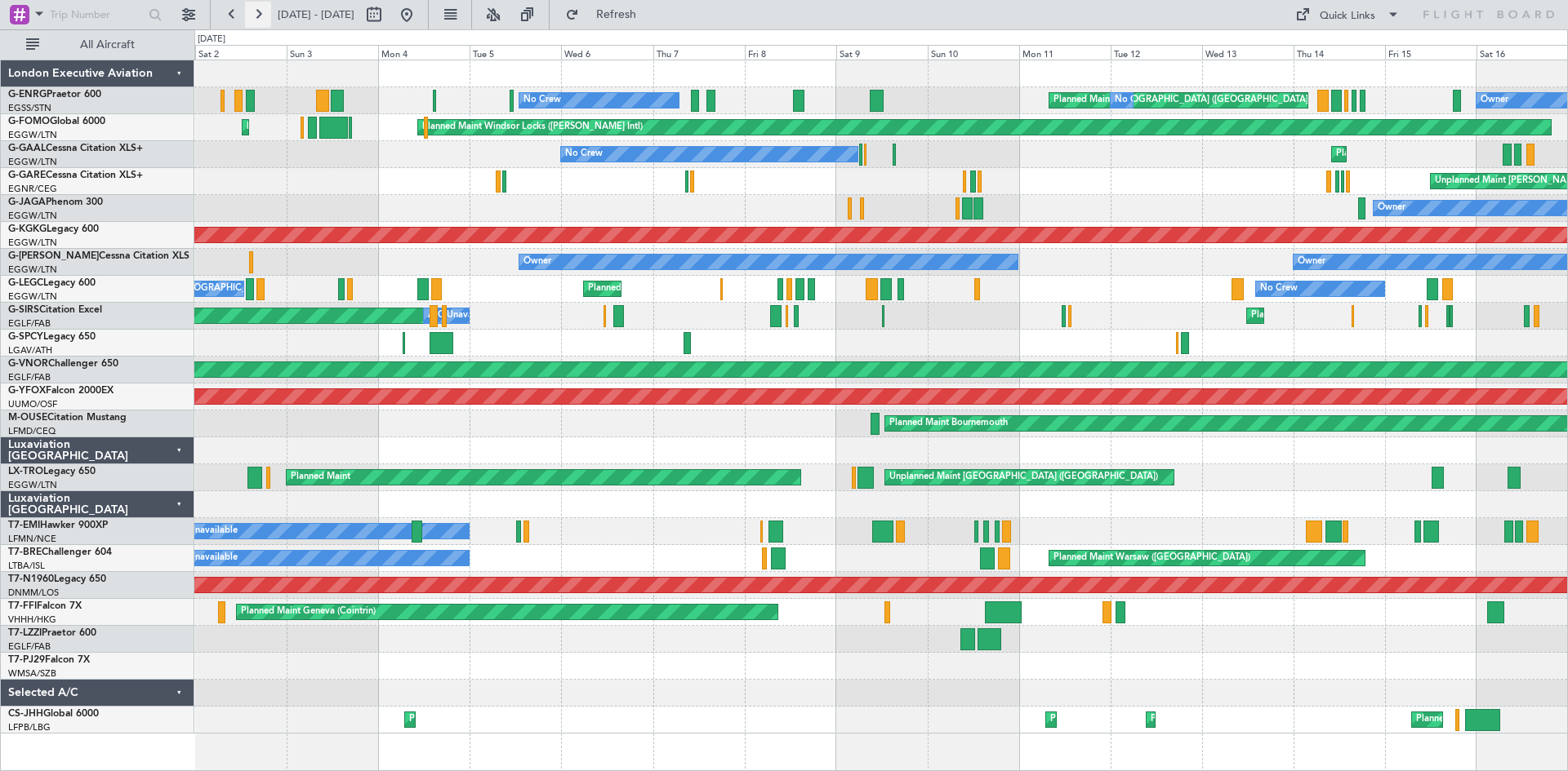
click at [262, 21] on button at bounding box center [258, 15] width 26 height 26
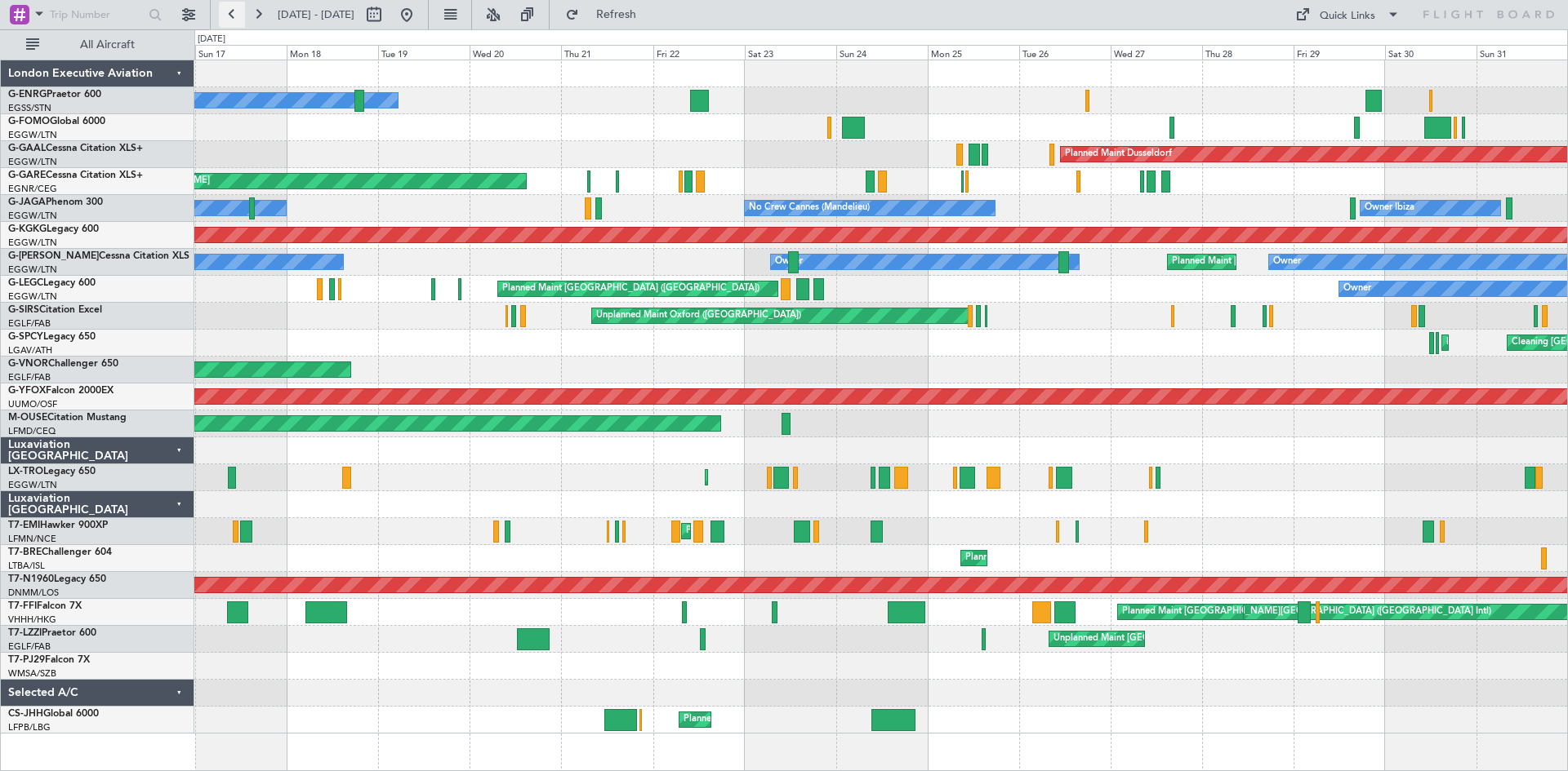
click at [231, 17] on button at bounding box center [232, 15] width 26 height 26
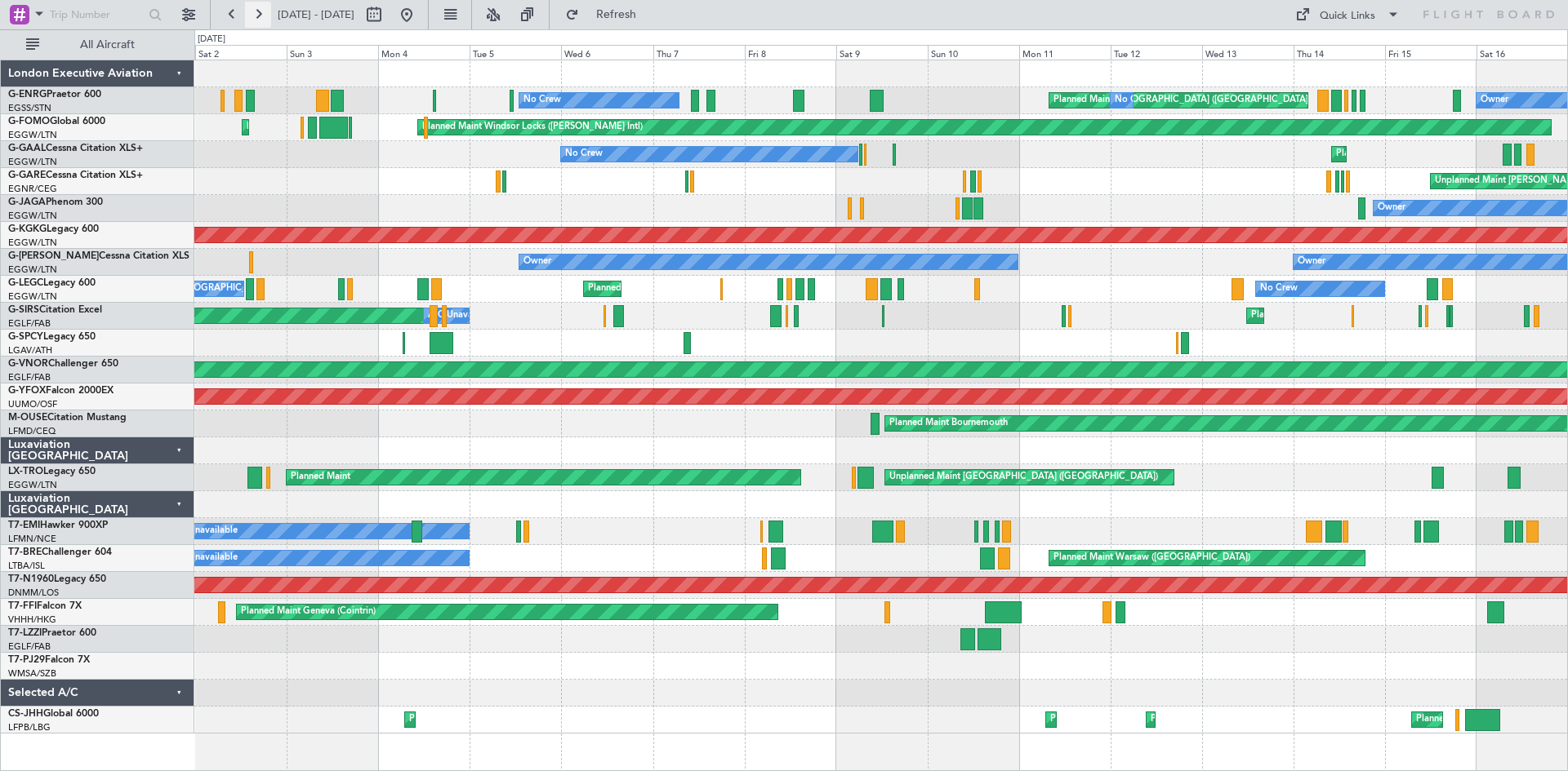
click at [264, 11] on button at bounding box center [258, 15] width 26 height 26
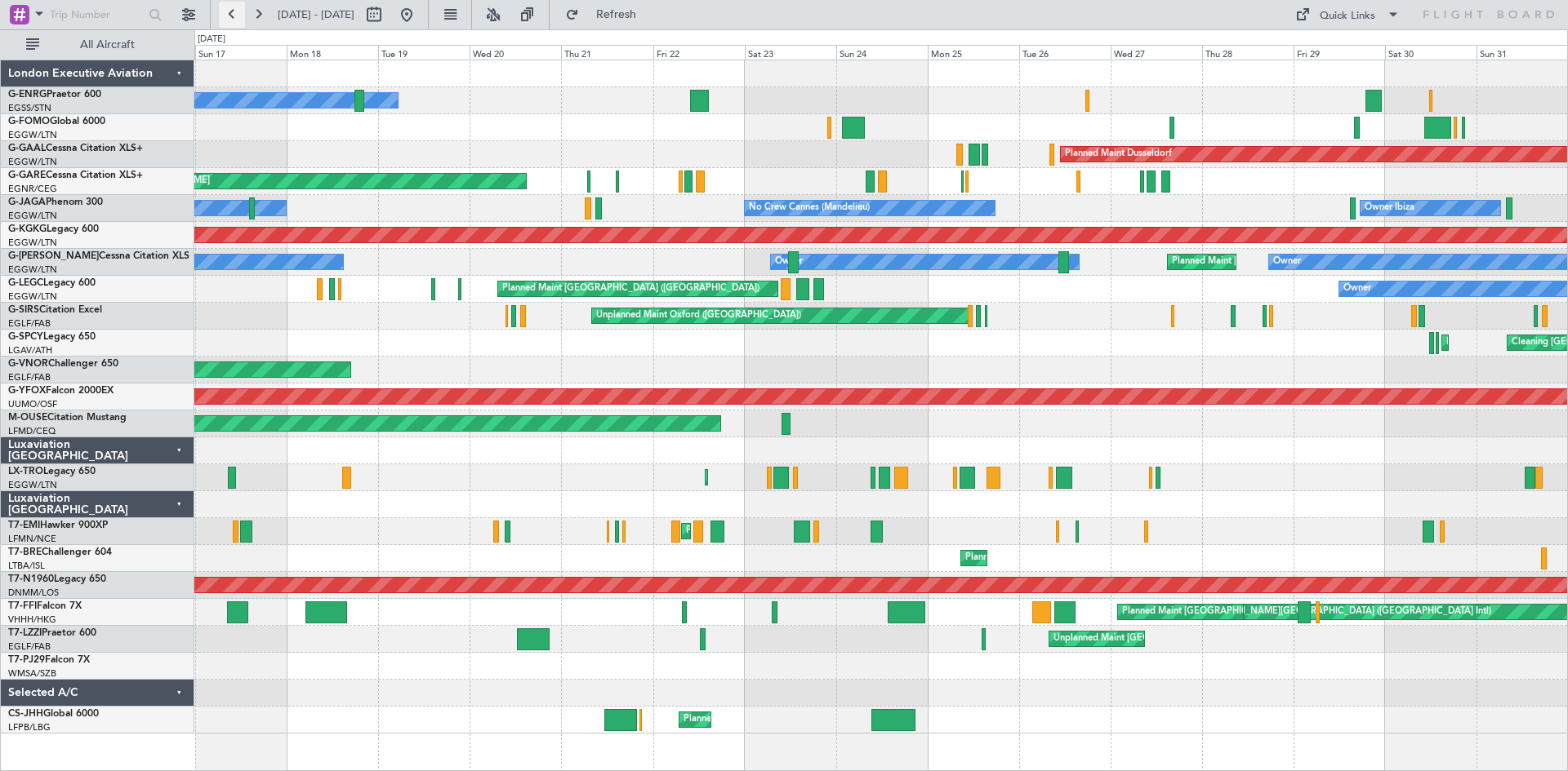
click at [228, 14] on button at bounding box center [232, 15] width 26 height 26
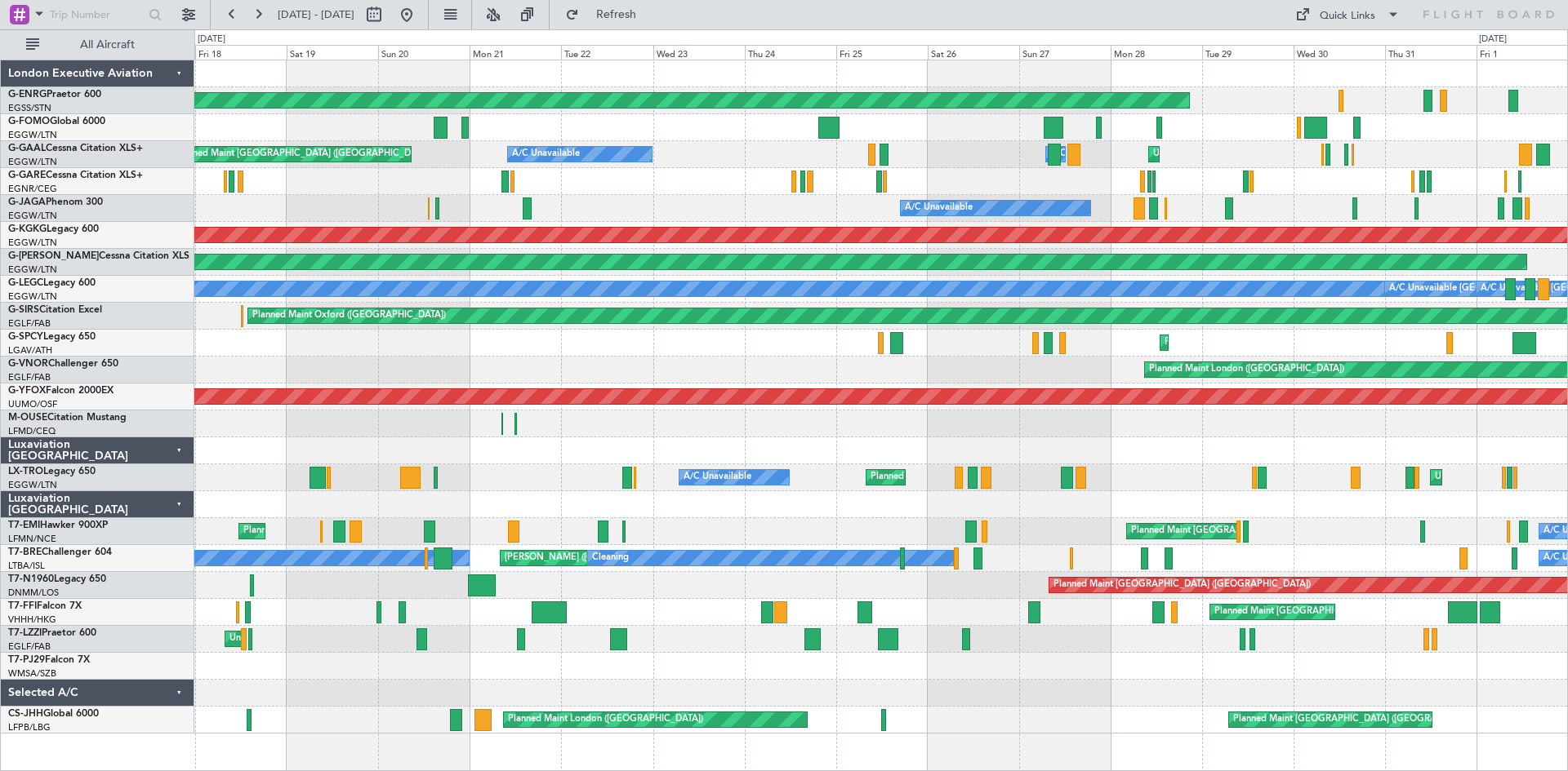
click at [875, 418] on div at bounding box center [881, 424] width 1373 height 27
click at [258, 16] on button at bounding box center [258, 15] width 26 height 26
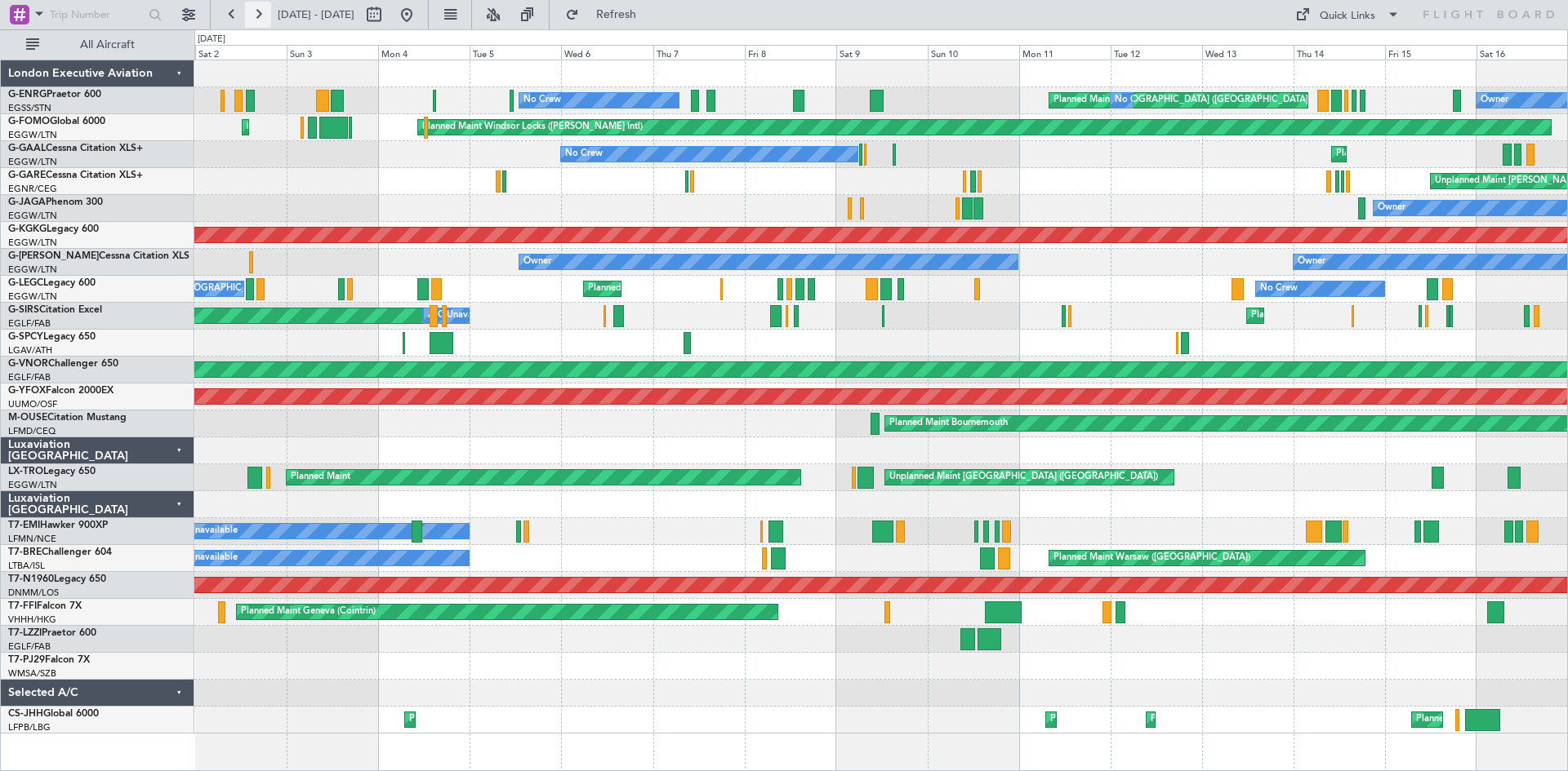
click at [261, 16] on button at bounding box center [258, 15] width 26 height 26
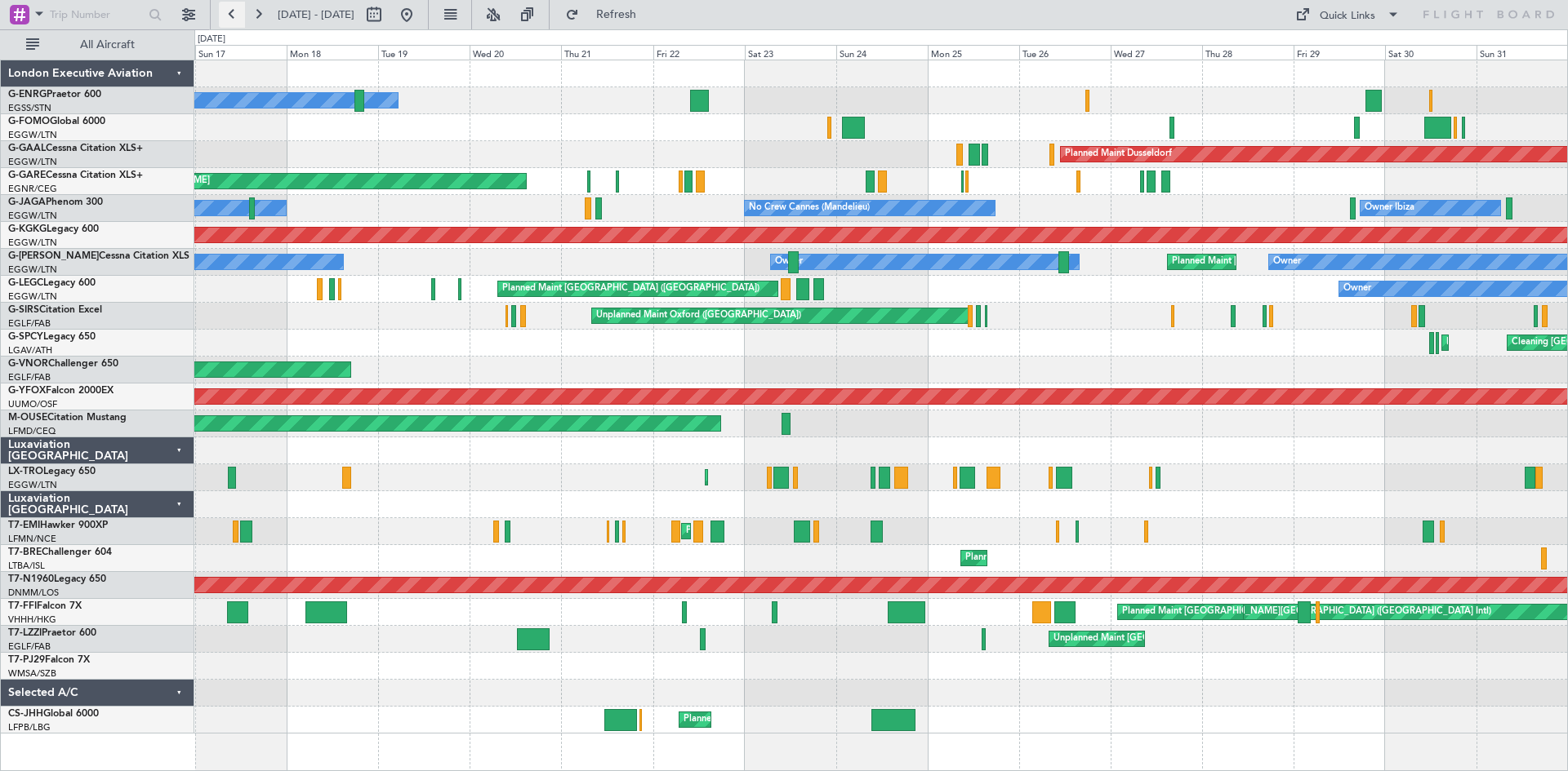
click at [222, 16] on button at bounding box center [232, 15] width 26 height 26
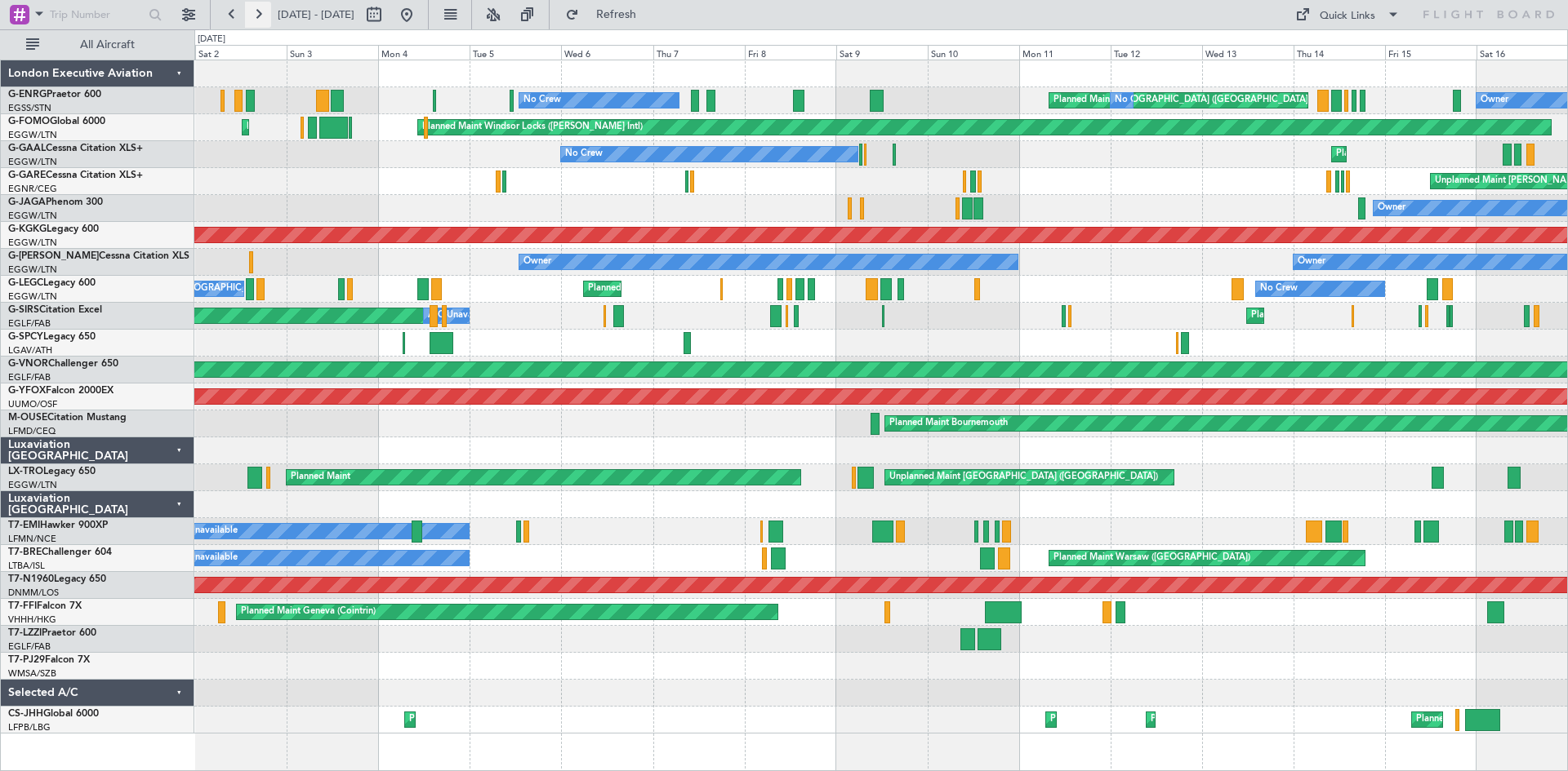
click at [260, 16] on button at bounding box center [258, 15] width 26 height 26
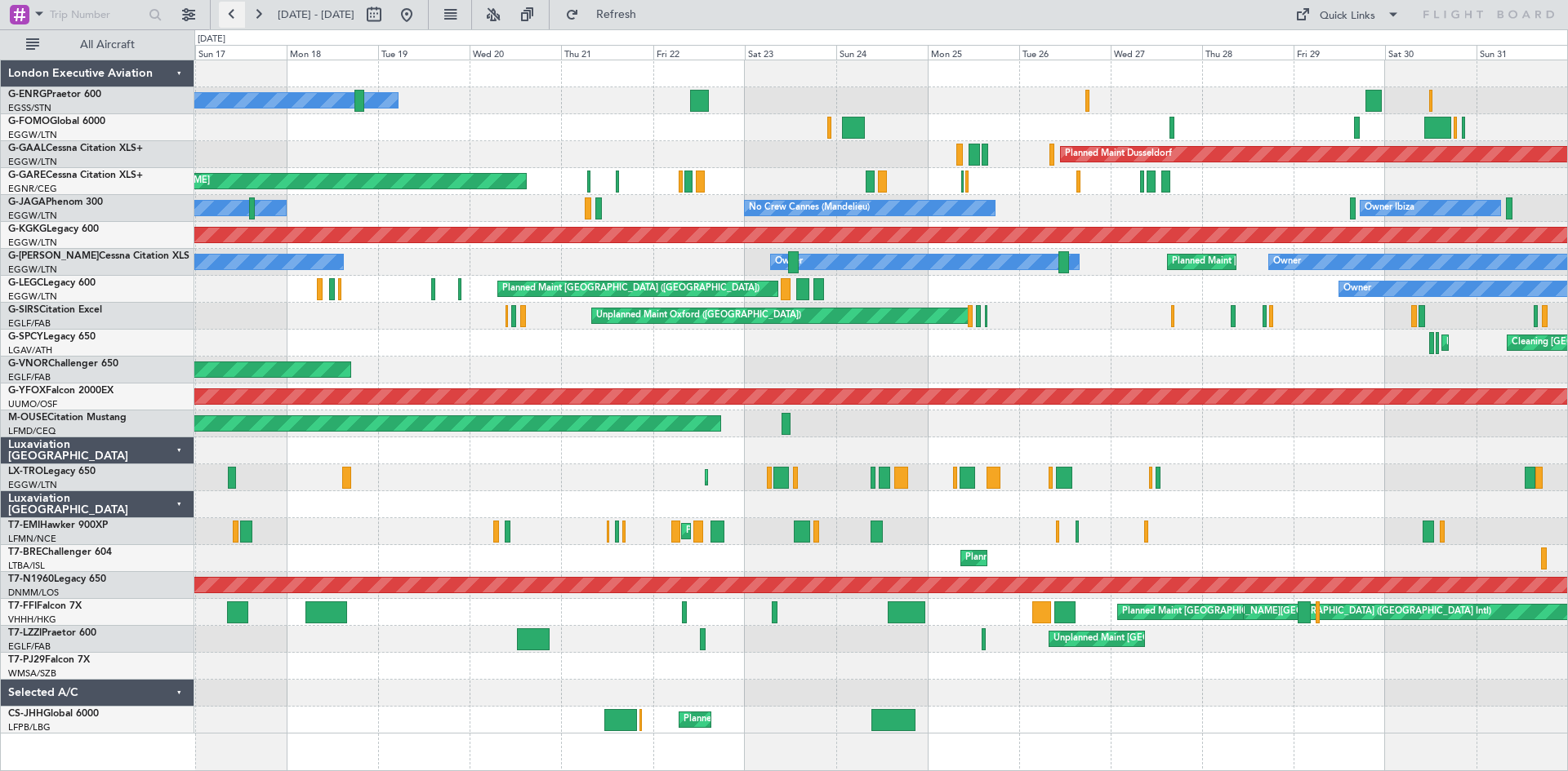
click at [227, 12] on button at bounding box center [232, 15] width 26 height 26
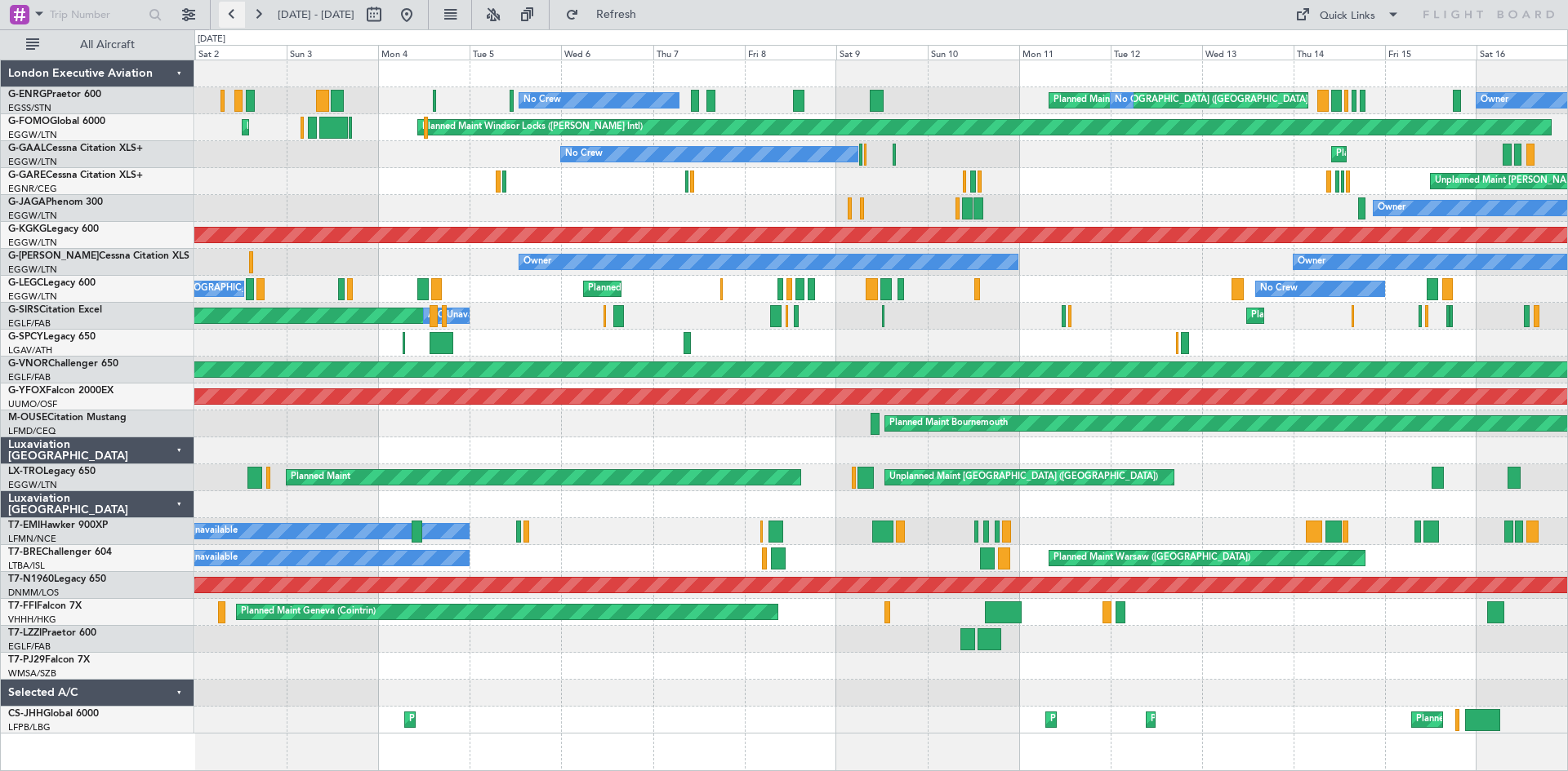
click at [228, 16] on button at bounding box center [232, 15] width 26 height 26
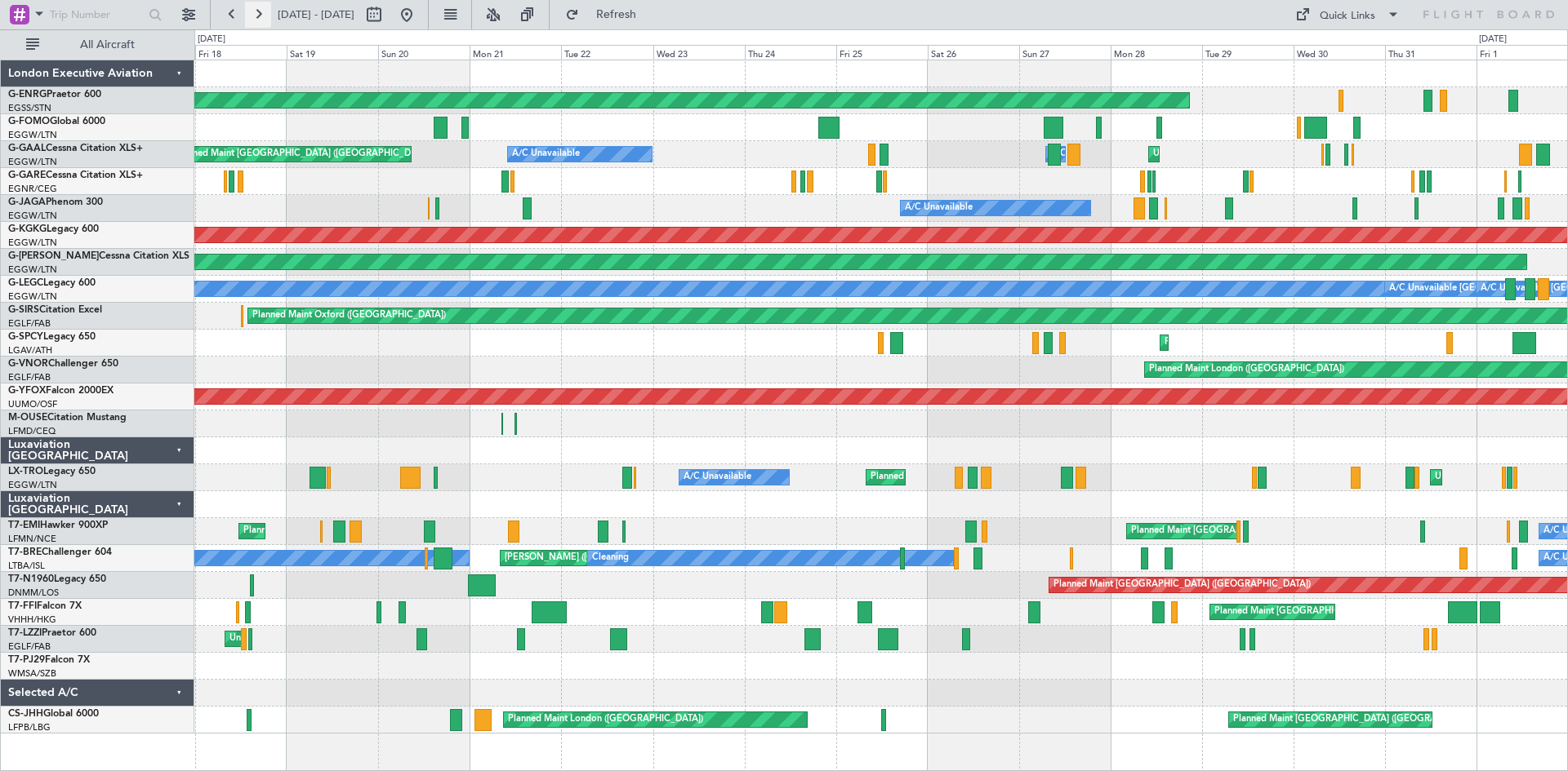
click at [264, 15] on button at bounding box center [258, 15] width 26 height 26
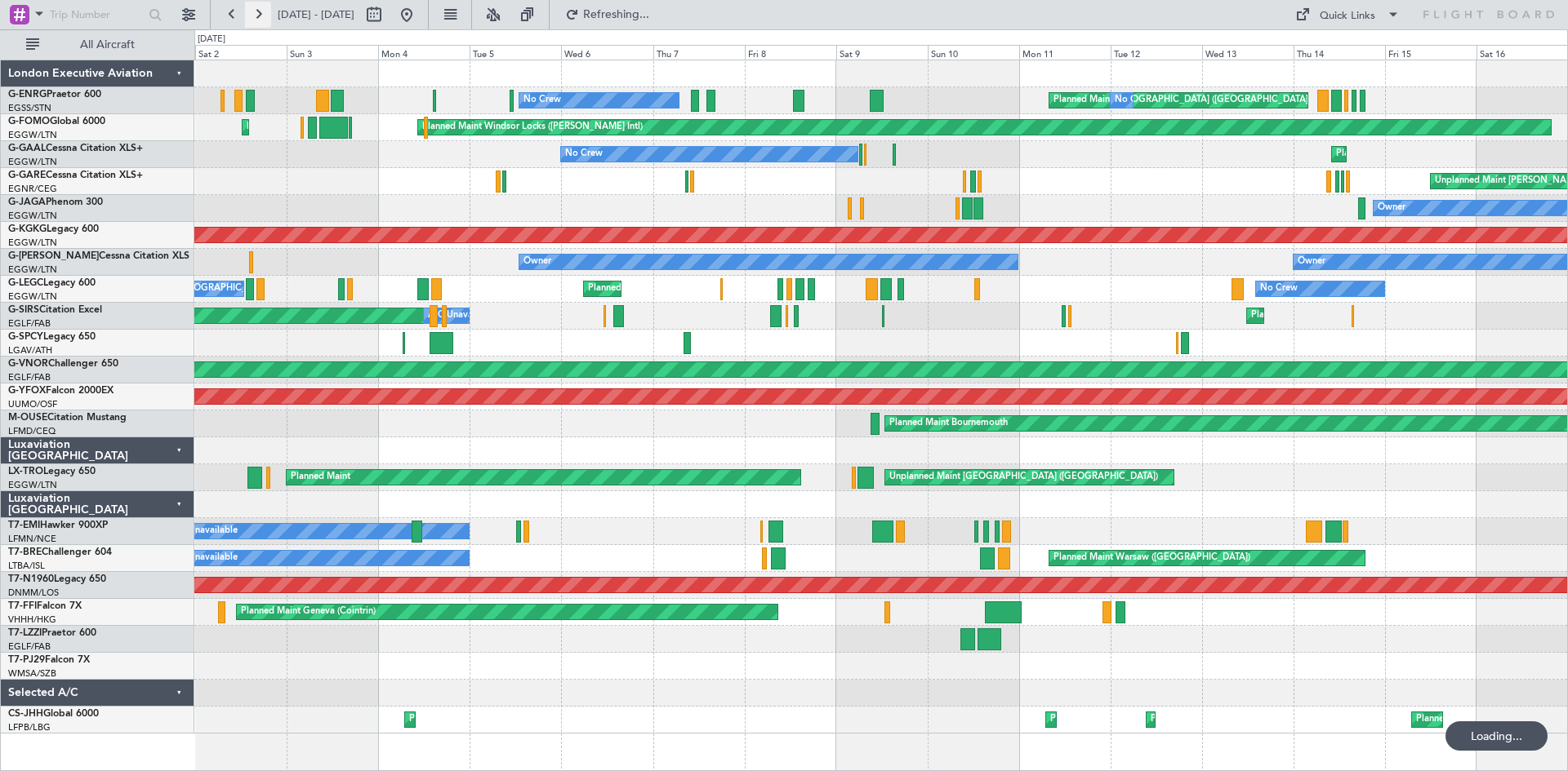
click at [264, 19] on button at bounding box center [258, 15] width 26 height 26
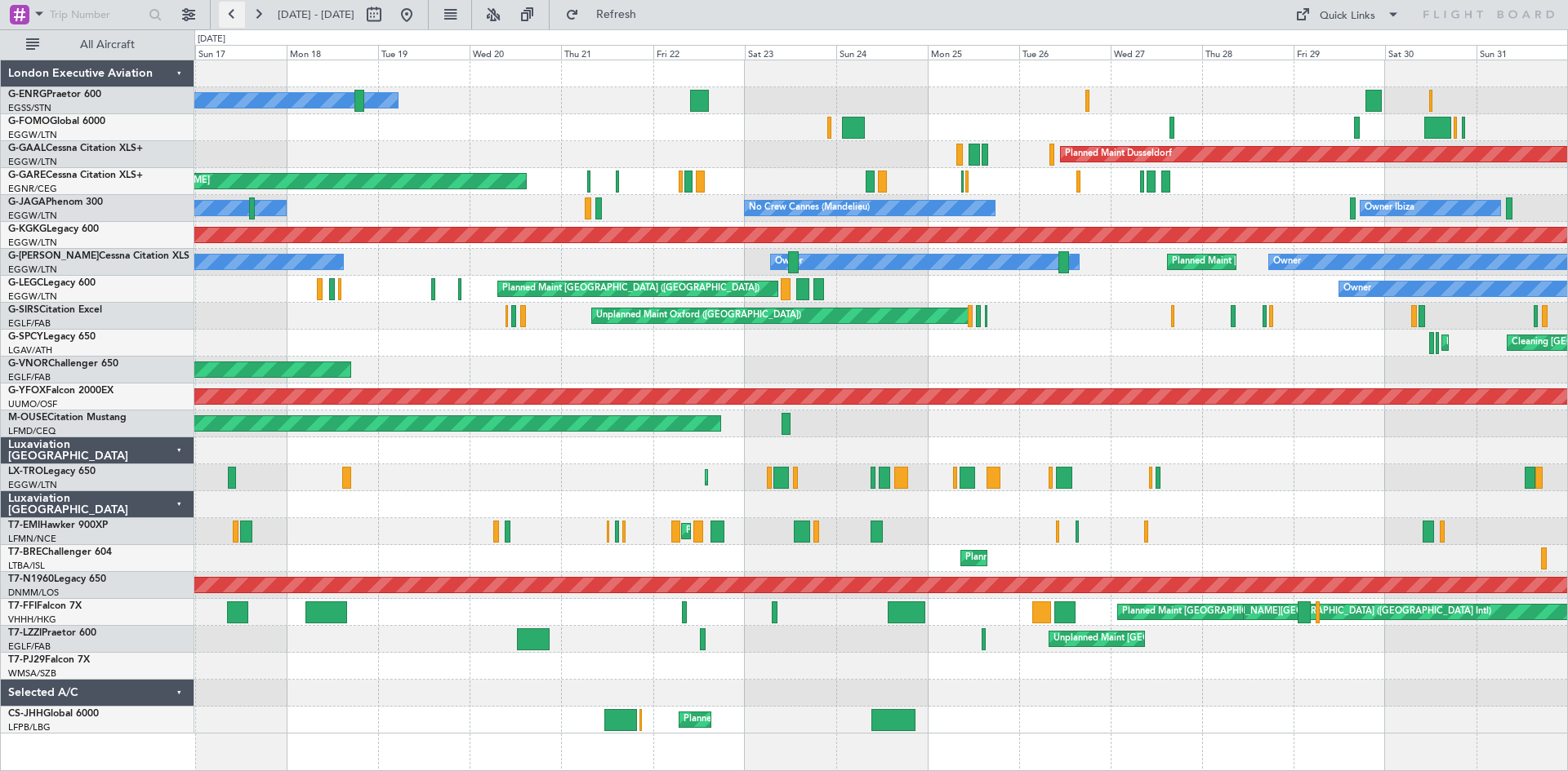
click at [224, 16] on button at bounding box center [232, 15] width 26 height 26
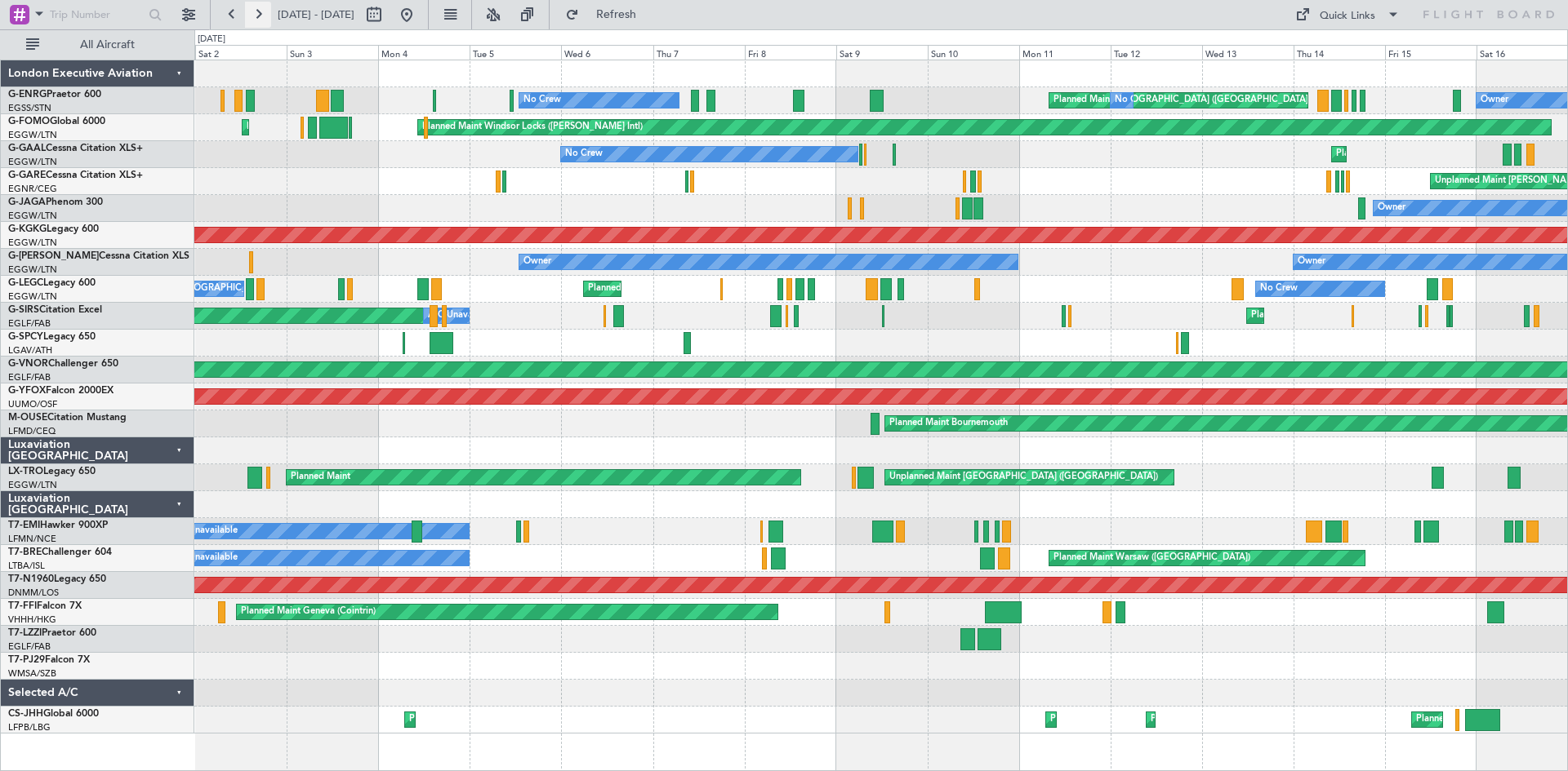
click at [262, 12] on button at bounding box center [258, 15] width 26 height 26
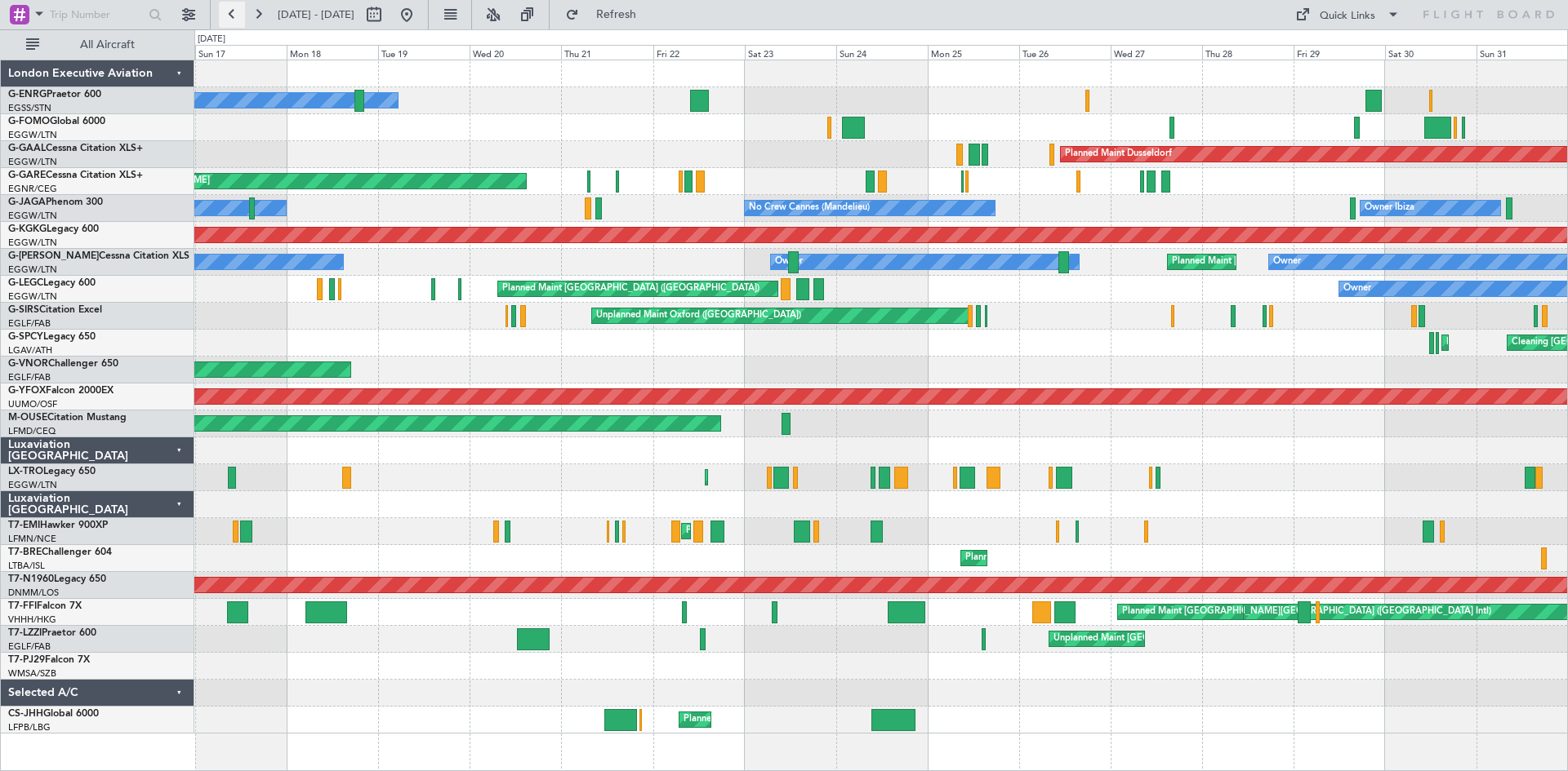
click at [232, 12] on button at bounding box center [232, 15] width 26 height 26
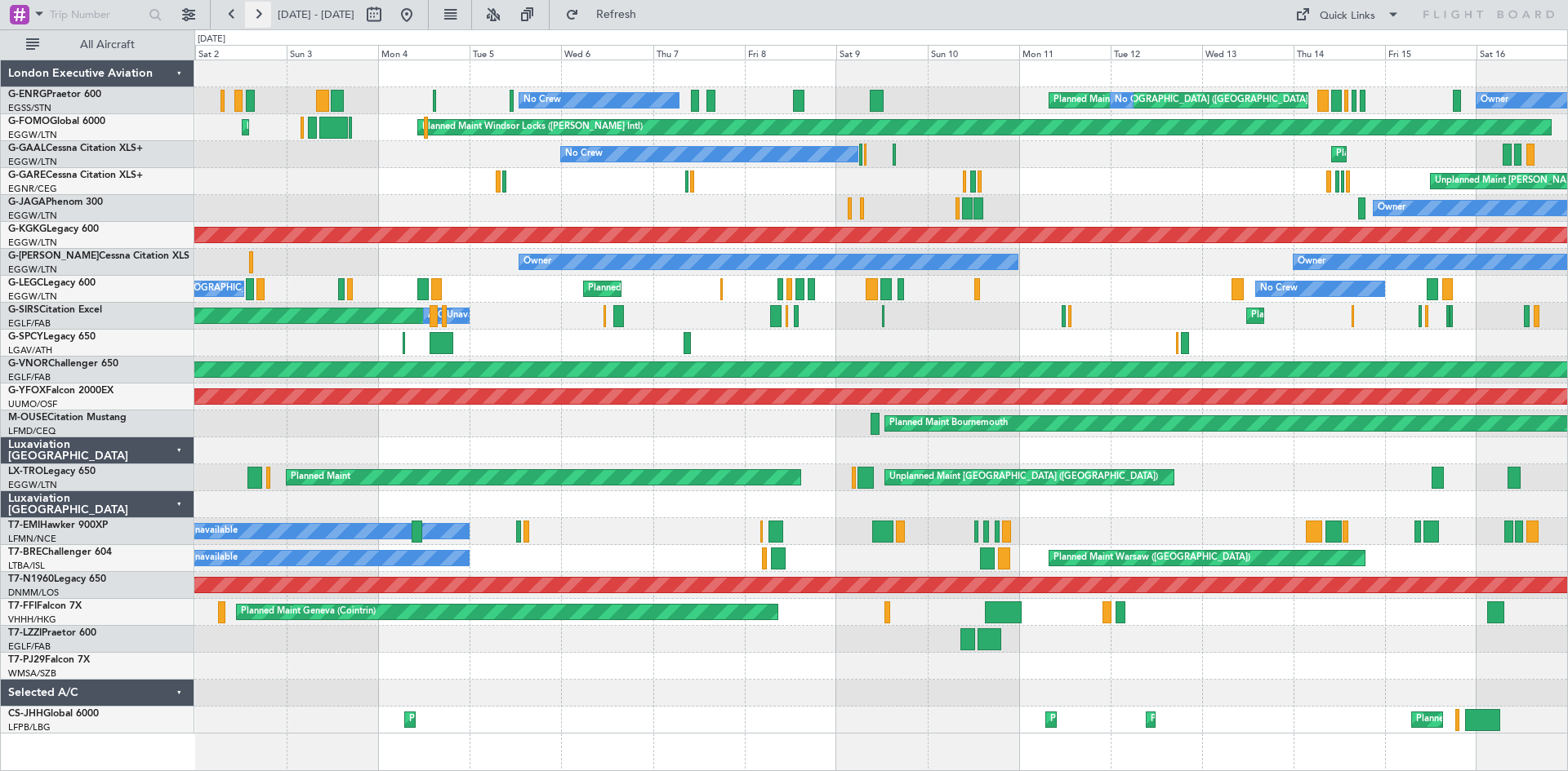
click at [261, 23] on button at bounding box center [258, 15] width 26 height 26
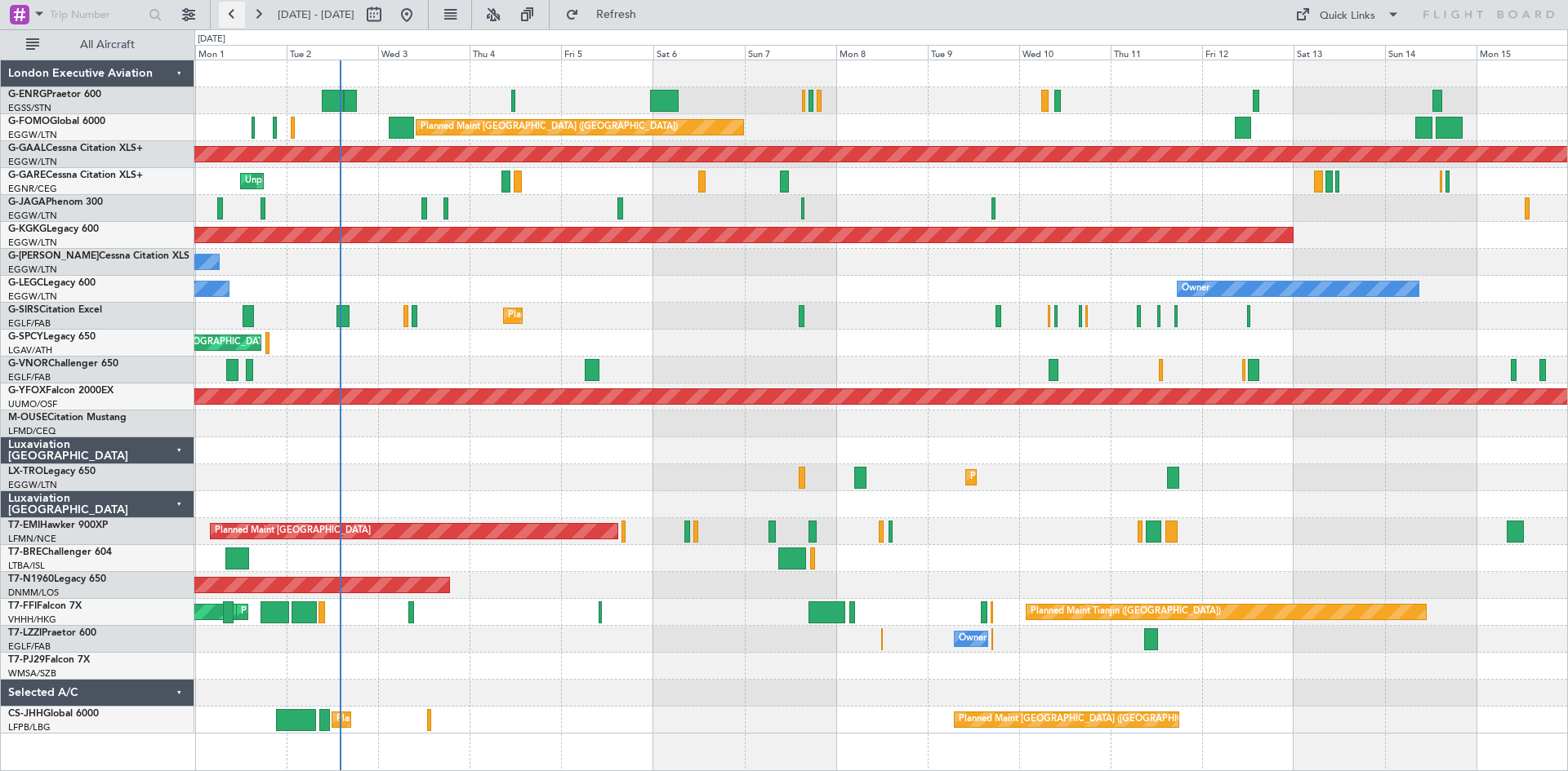
click at [229, 21] on button at bounding box center [232, 15] width 26 height 26
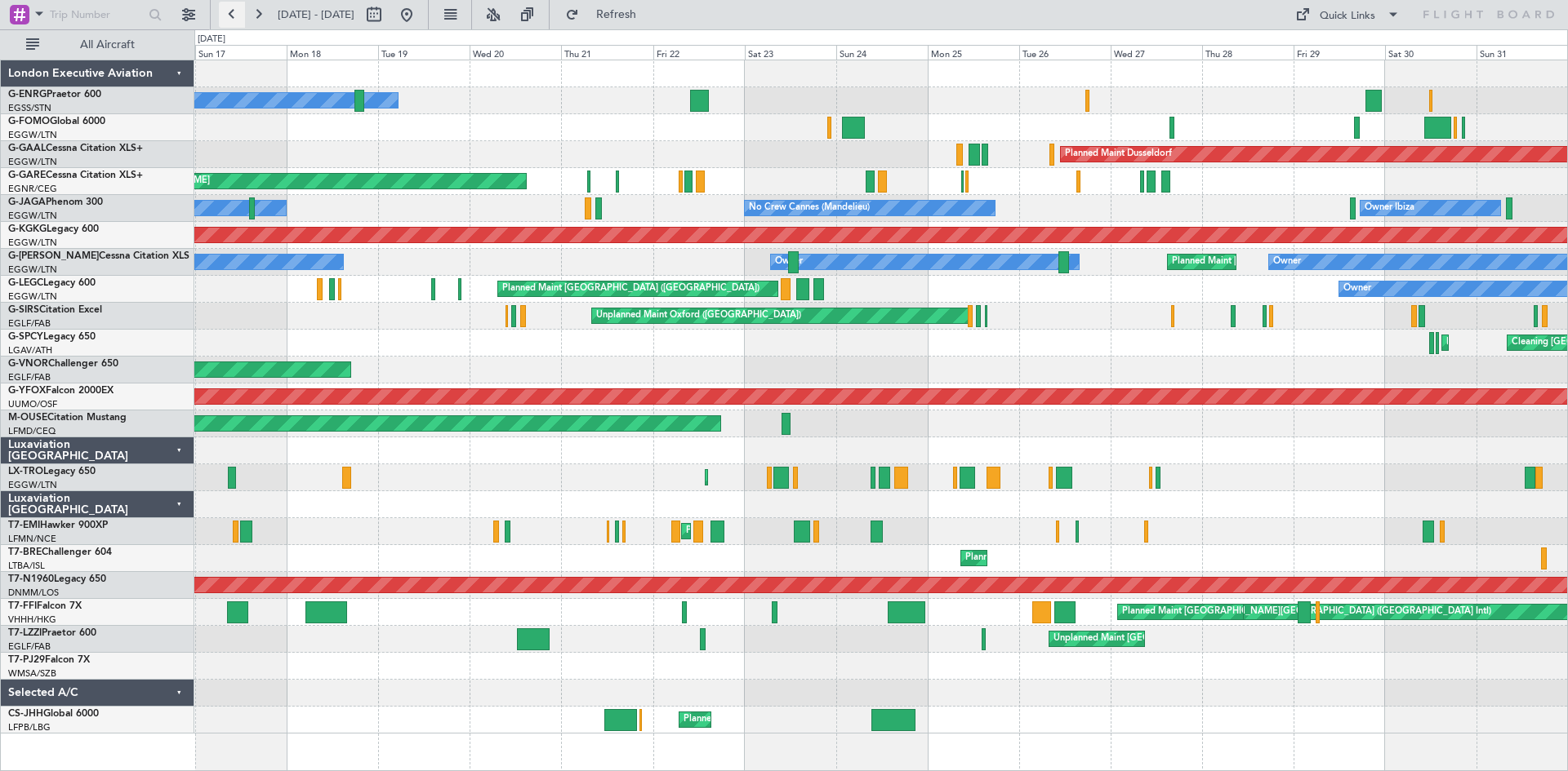
click at [235, 15] on button at bounding box center [232, 15] width 26 height 26
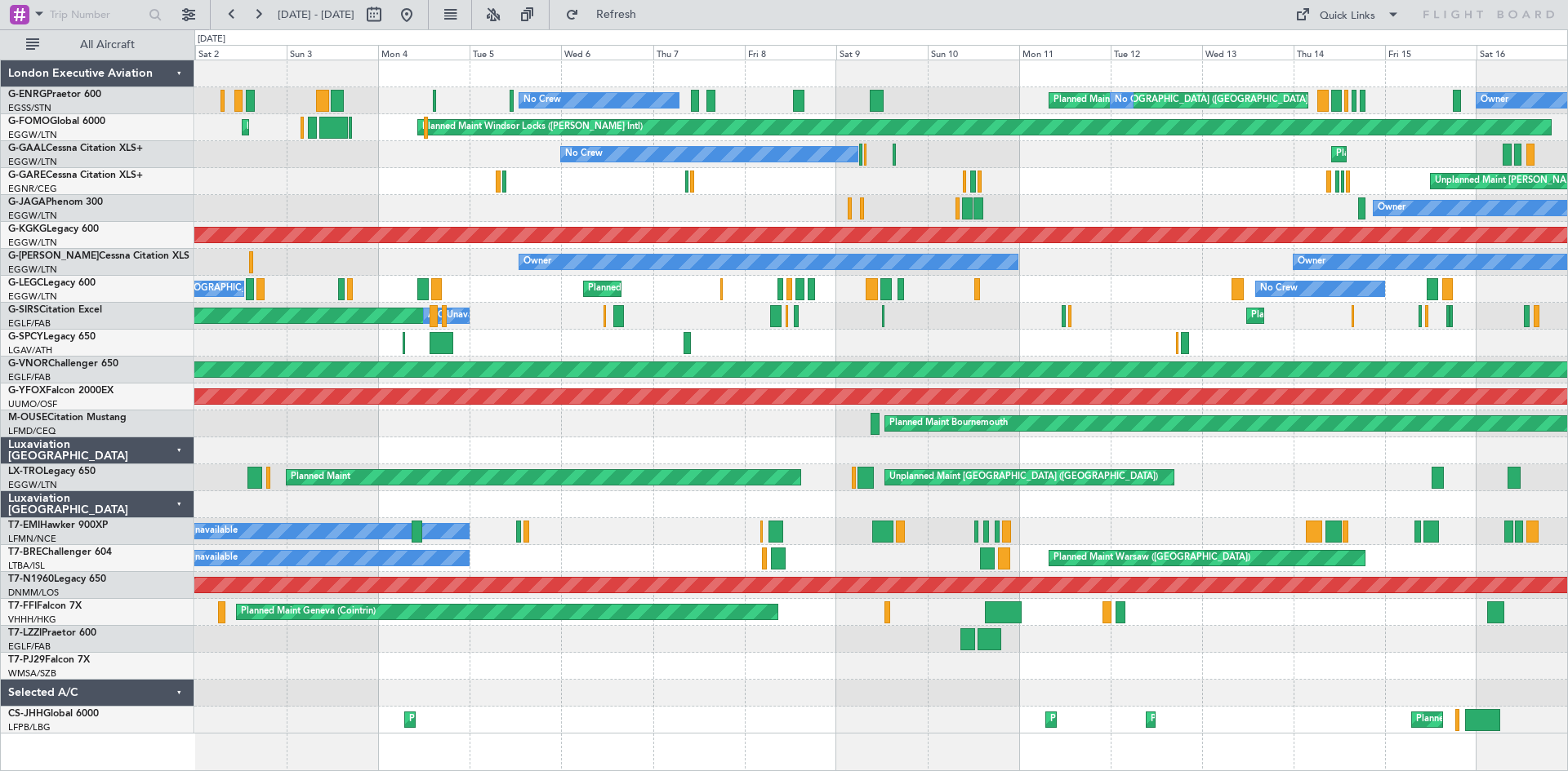
click at [1048, 201] on div "Owner" at bounding box center [881, 208] width 1373 height 27
click at [1552, 274] on div "Owner Owner Planned Maint Dusseldorf" at bounding box center [881, 262] width 1373 height 27
click at [1450, 453] on div at bounding box center [881, 450] width 1373 height 27
click at [1165, 348] on div at bounding box center [881, 343] width 1373 height 27
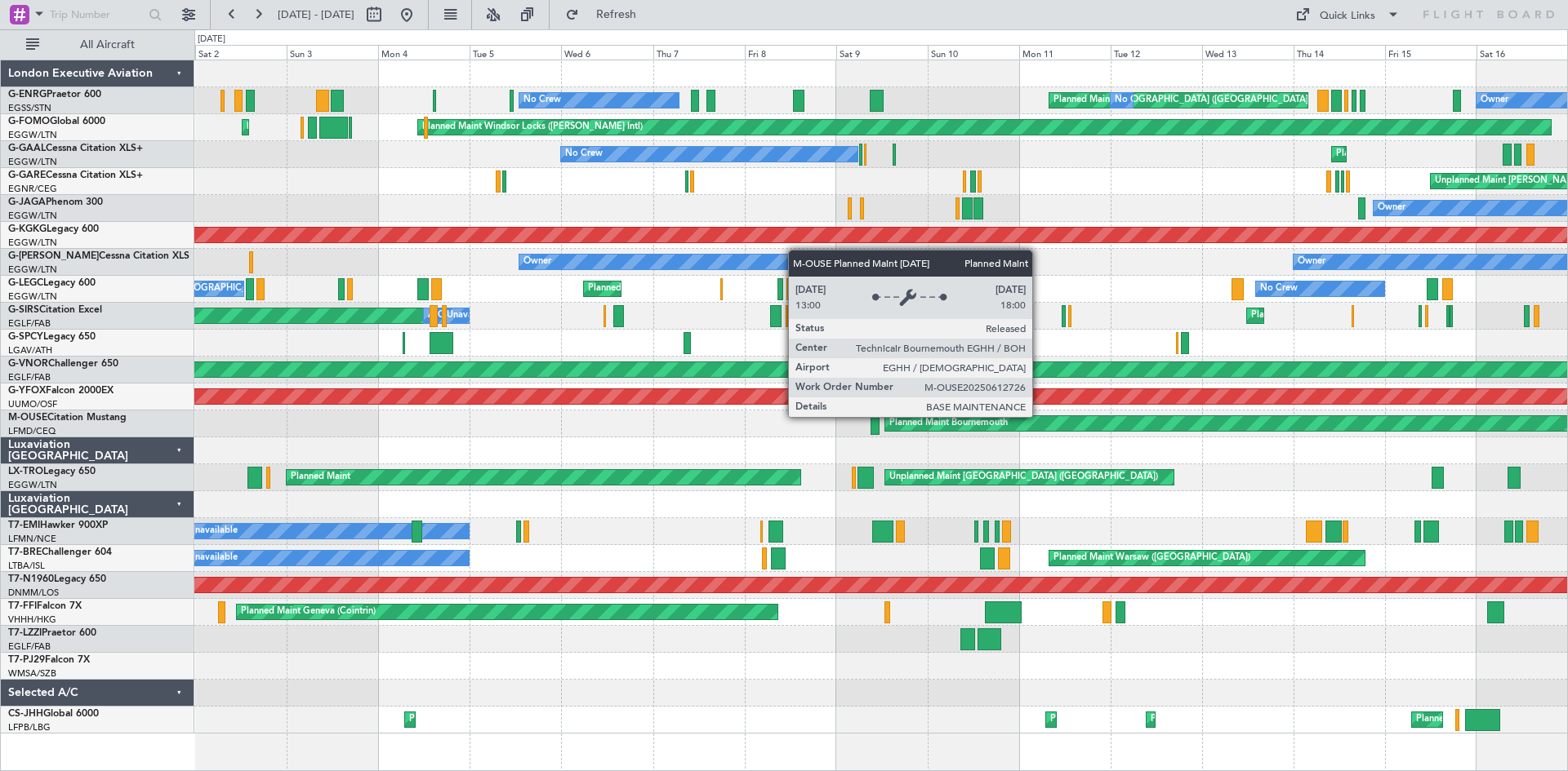
click at [1040, 417] on div "Planned Maint Bournemouth" at bounding box center [1489, 424] width 1208 height 15
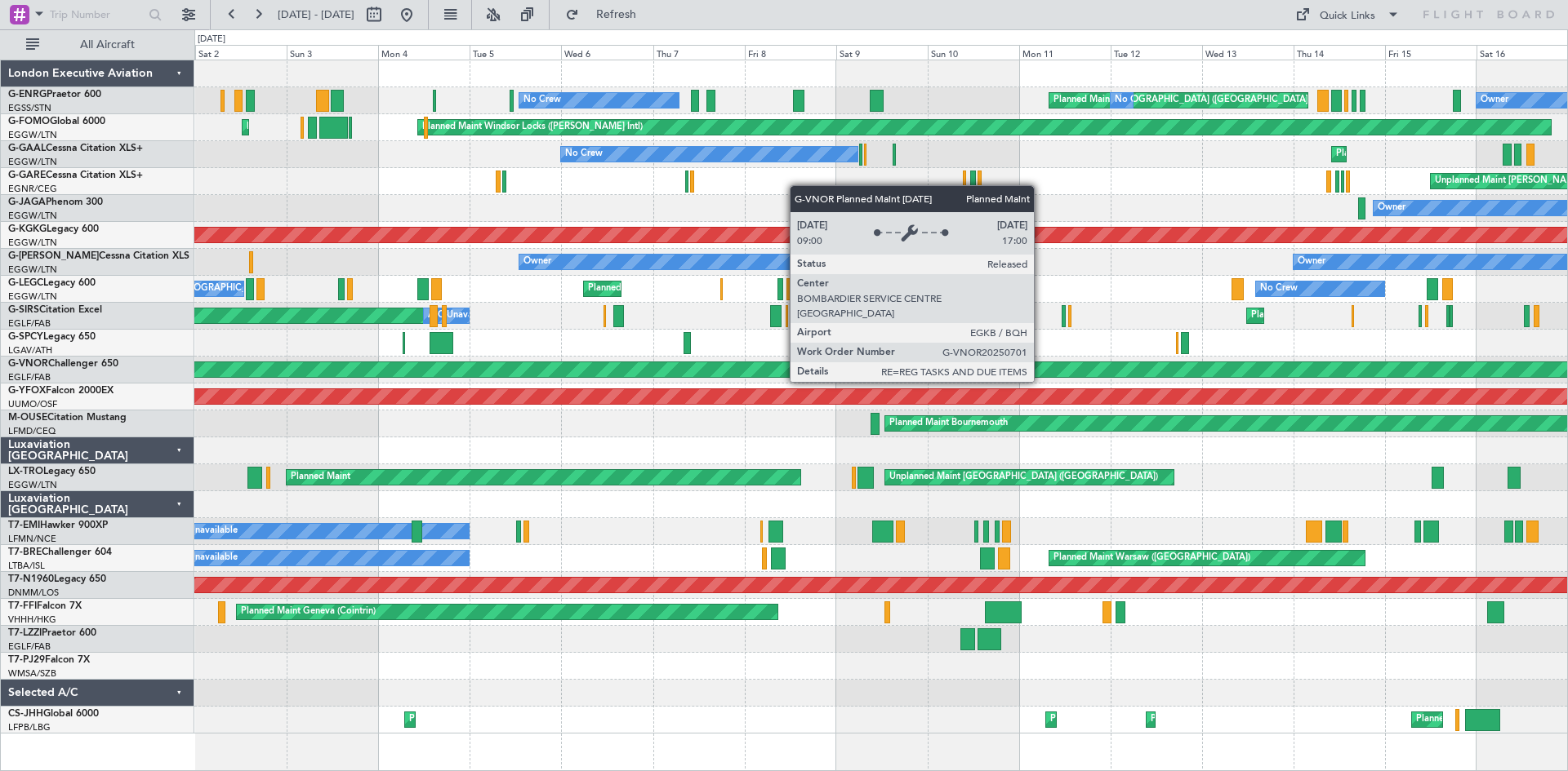
click at [1041, 366] on div "Planned Maint London ([GEOGRAPHIC_DATA])" at bounding box center [748, 369] width 1952 height 15
